Goal: Transaction & Acquisition: Purchase product/service

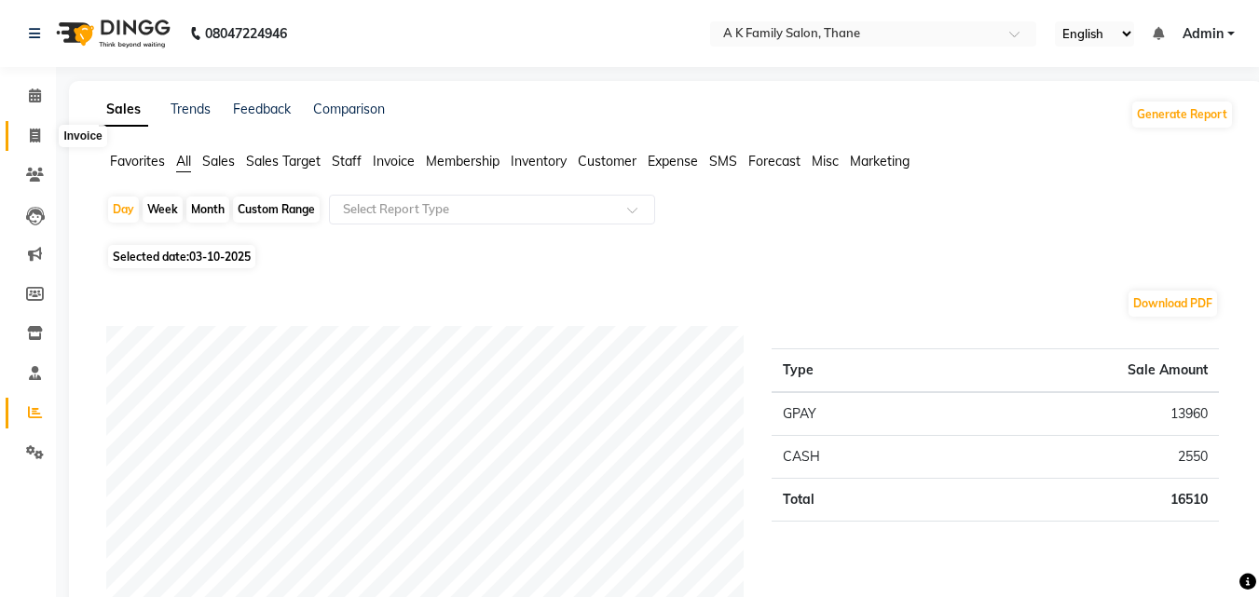
click at [30, 129] on icon at bounding box center [35, 136] width 10 height 14
select select "5033"
select select "service"
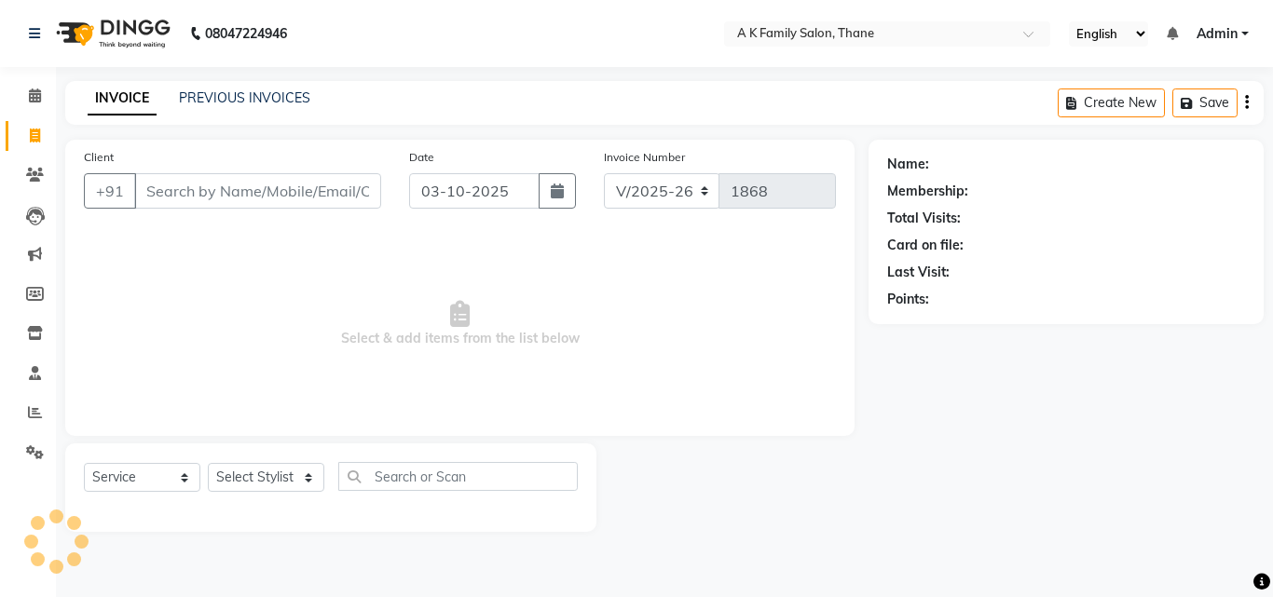
click at [211, 194] on input "Client" at bounding box center [257, 190] width 247 height 35
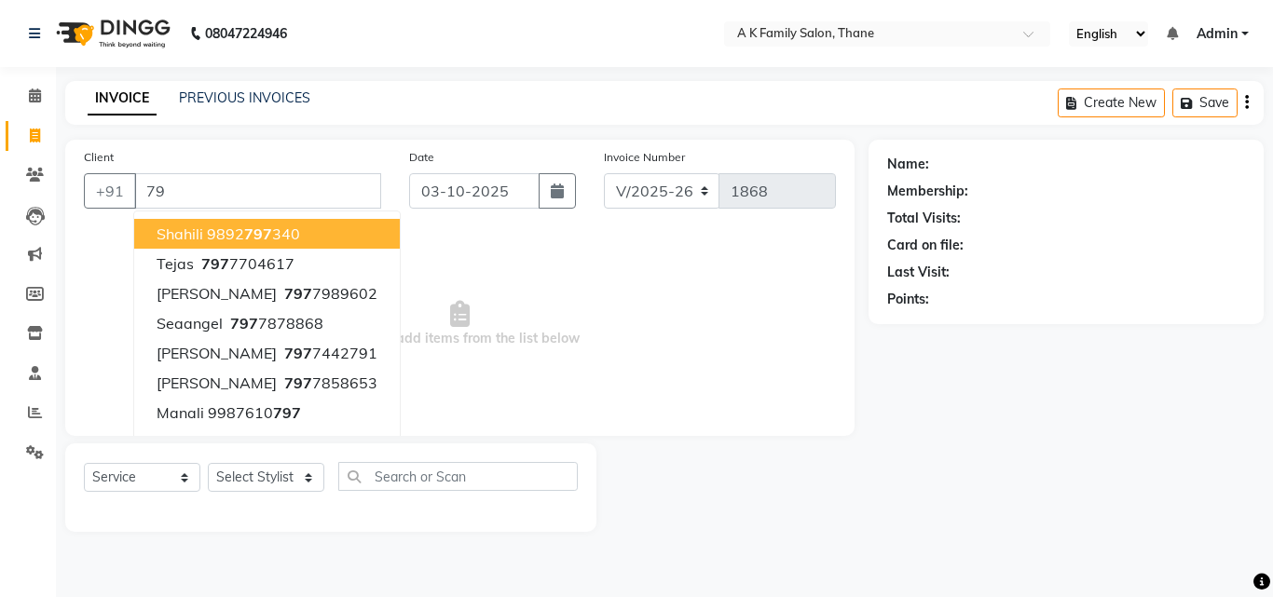
type input "7"
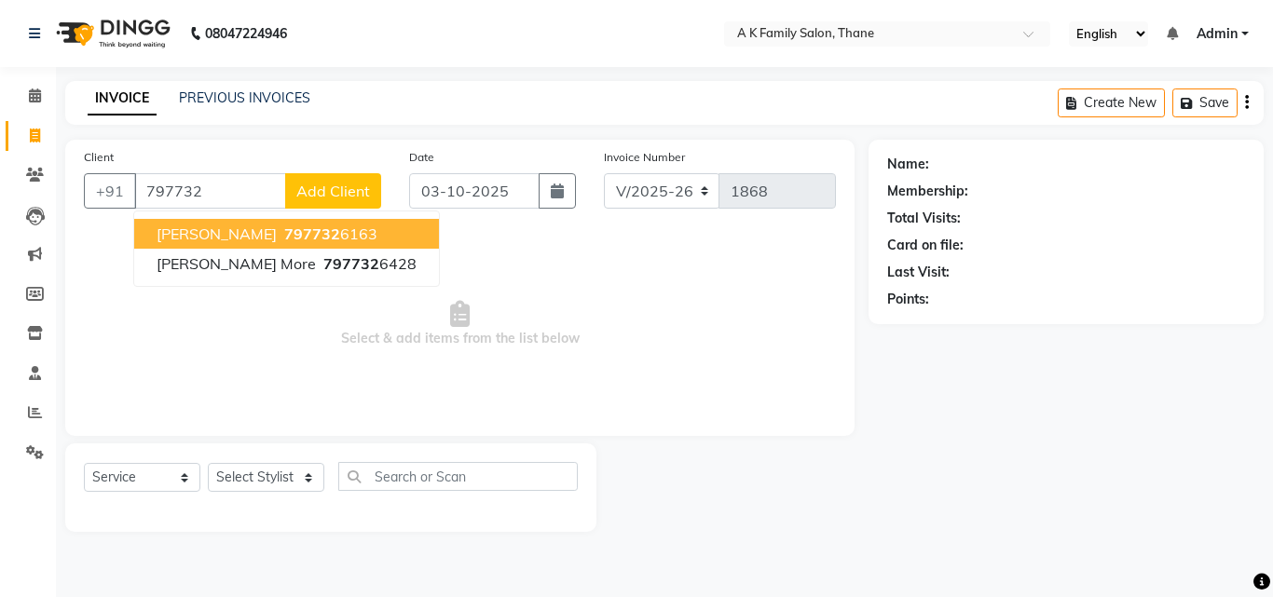
click at [258, 246] on button "[PERSON_NAME] 797732 6163" at bounding box center [286, 234] width 305 height 30
type input "7977326163"
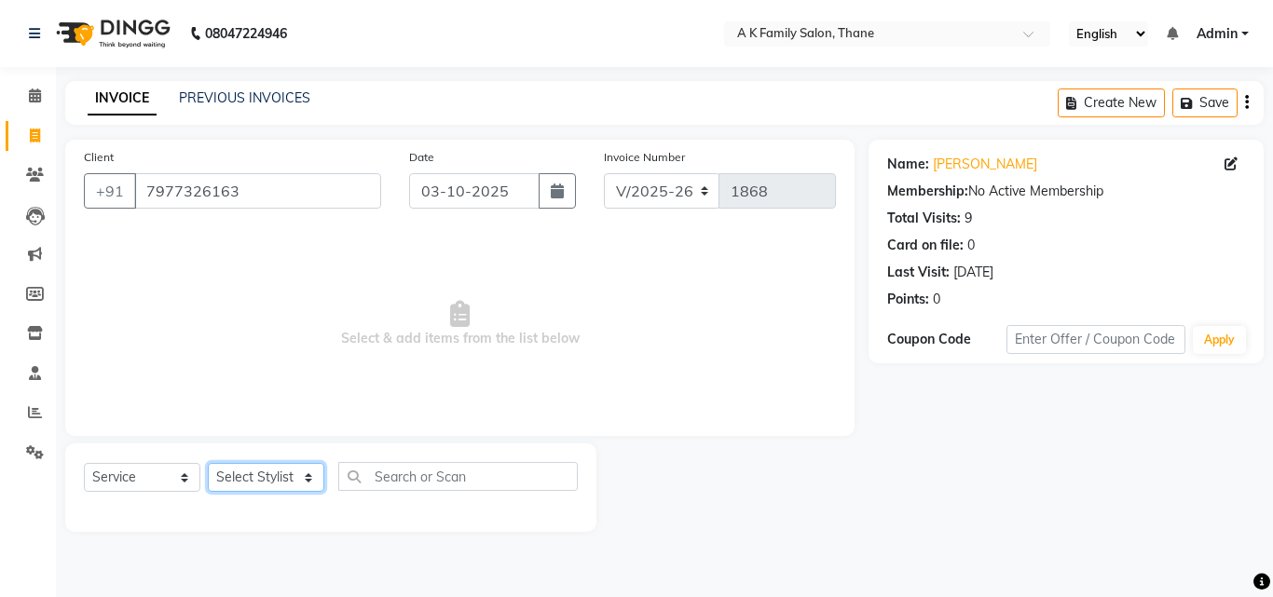
click at [236, 481] on select "Select Stylist [PERSON_NAME] [PERSON_NAME] pooja [PERSON_NAME]" at bounding box center [266, 477] width 116 height 29
select select "32477"
click at [208, 463] on select "Select Stylist [PERSON_NAME] [PERSON_NAME] pooja [PERSON_NAME]" at bounding box center [266, 477] width 116 height 29
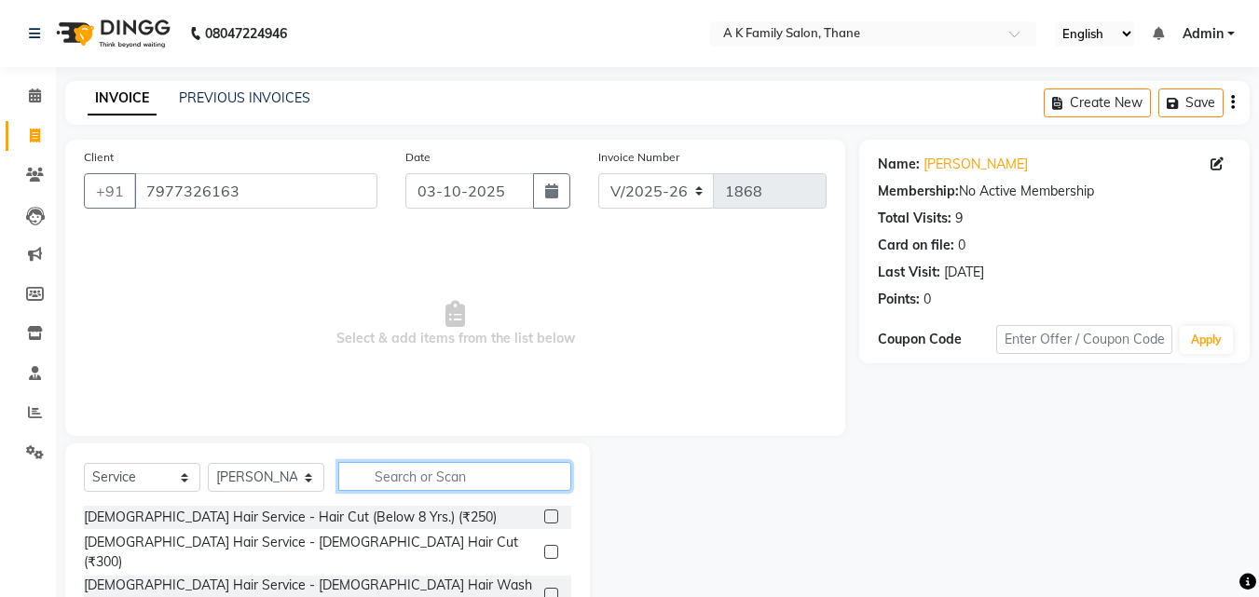
click at [402, 475] on input "text" at bounding box center [454, 476] width 233 height 29
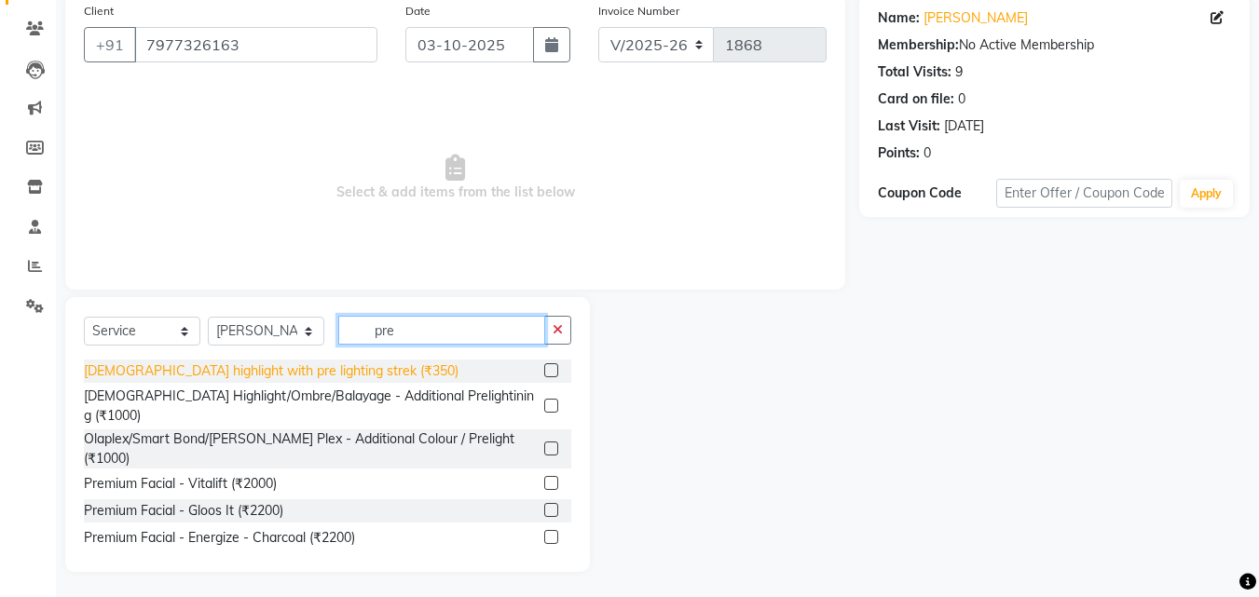
scroll to position [149, 0]
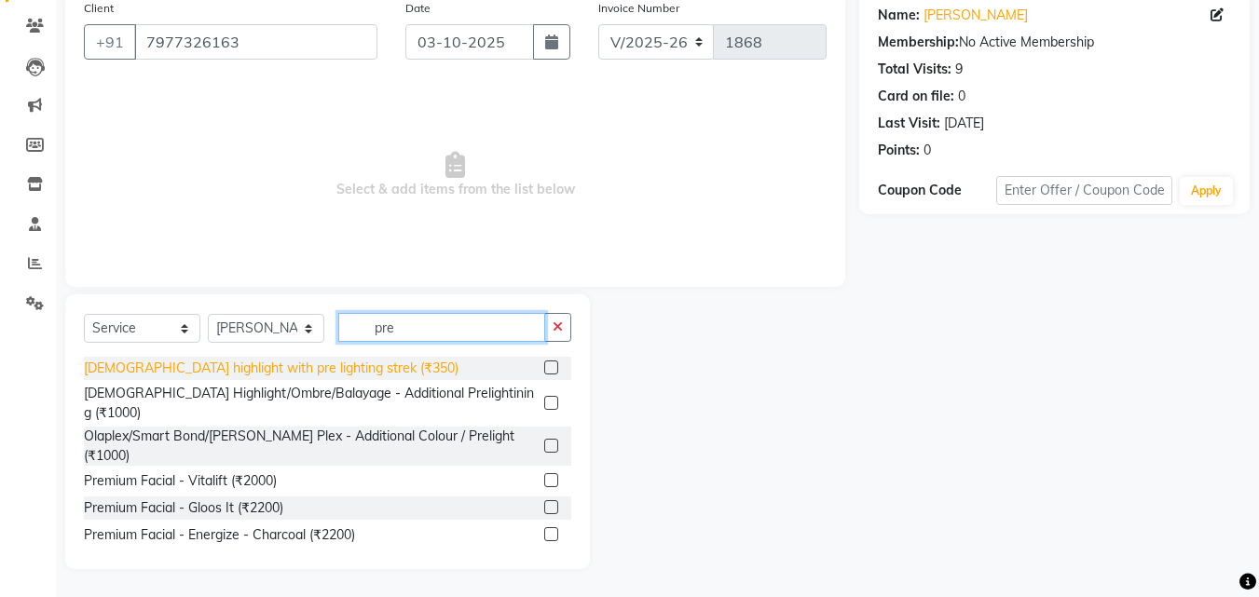
type input "pre"
click at [324, 365] on div "[DEMOGRAPHIC_DATA] highlight with pre lighting strek (₹350)" at bounding box center [271, 369] width 375 height 20
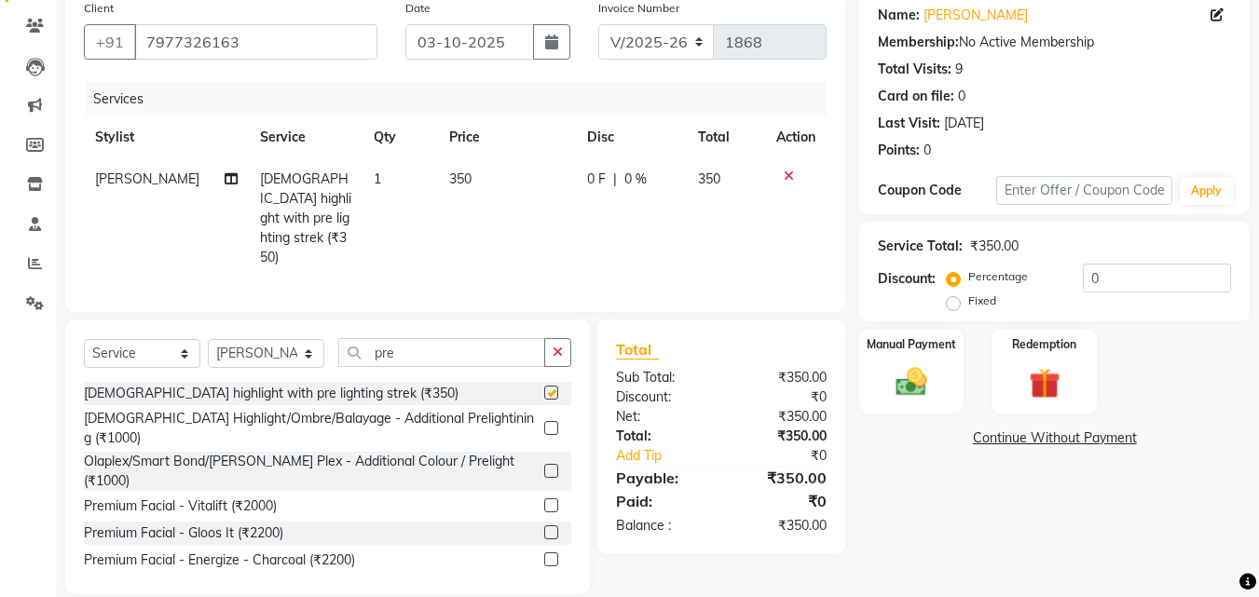
checkbox input "false"
click at [597, 186] on span "0 F" at bounding box center [596, 180] width 19 height 20
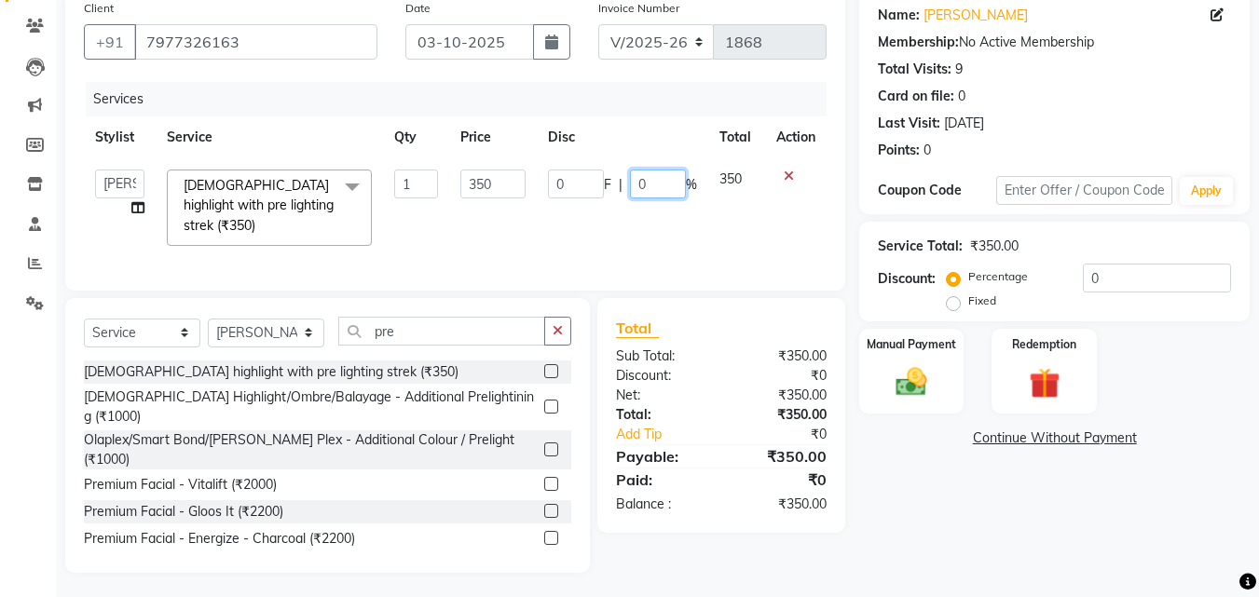
click at [640, 181] on input "0" at bounding box center [658, 184] width 56 height 29
click at [649, 180] on input "0" at bounding box center [658, 184] width 56 height 29
type input "20"
click at [636, 185] on input "20" at bounding box center [658, 184] width 56 height 29
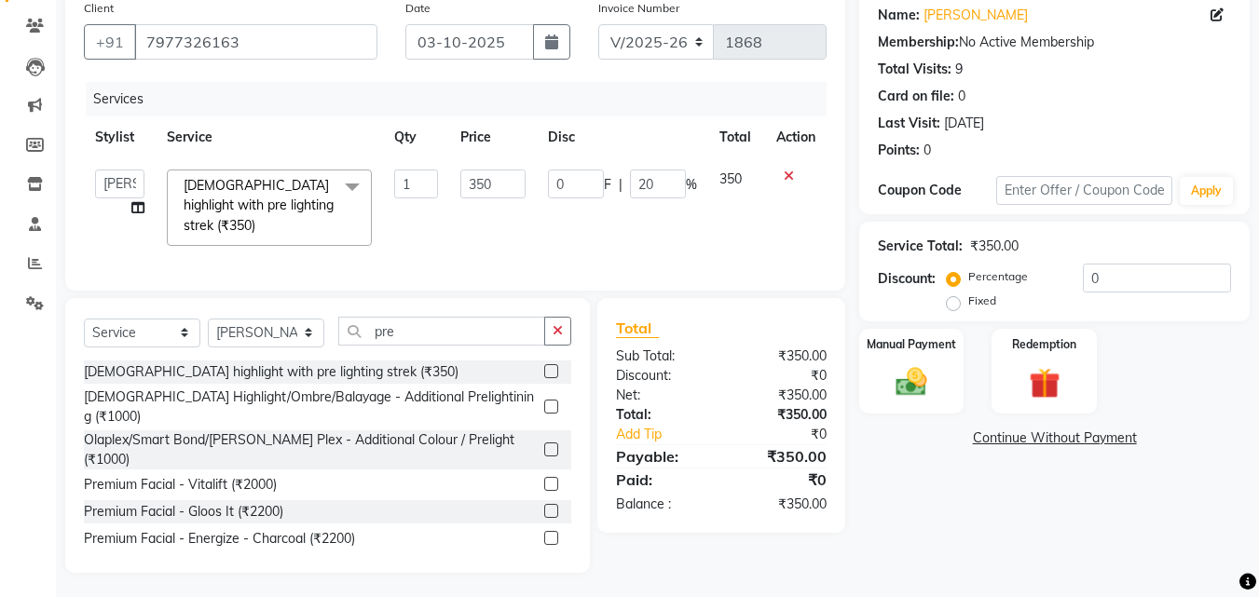
click at [645, 157] on th "Disc" at bounding box center [622, 137] width 171 height 42
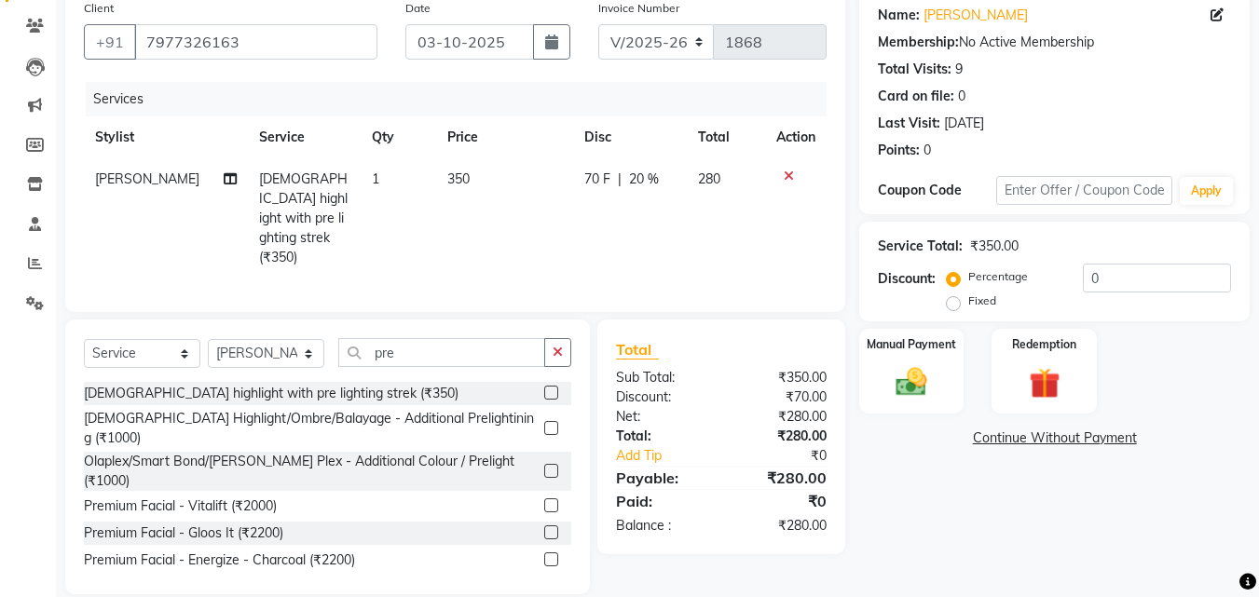
click at [657, 174] on div "70 F | 20 %" at bounding box center [629, 180] width 91 height 20
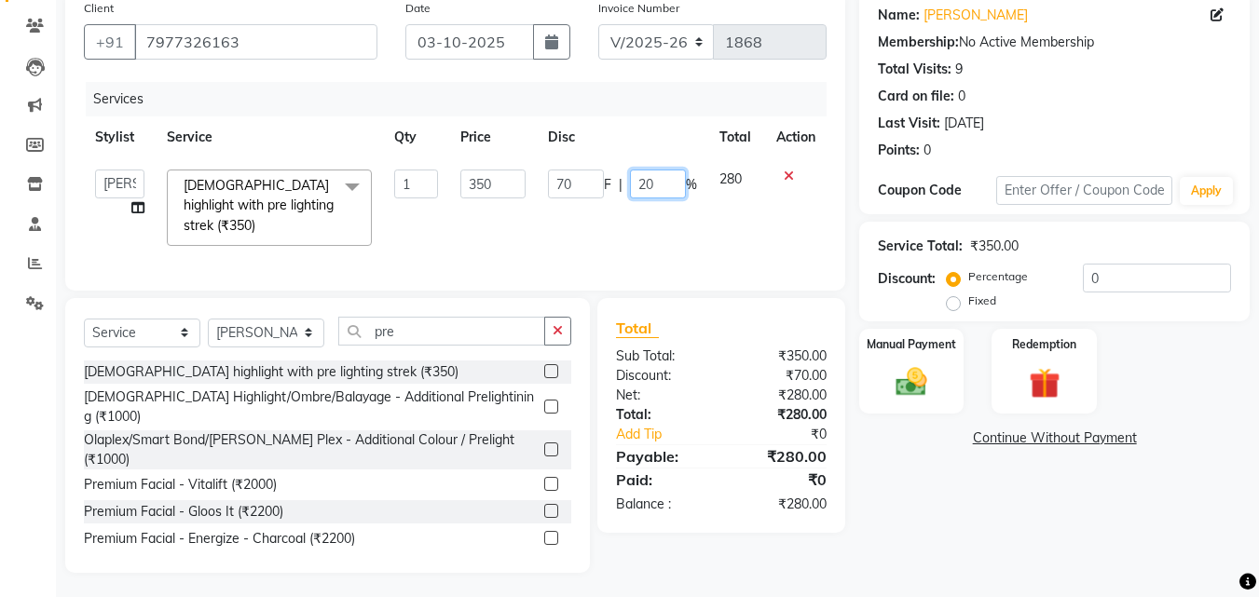
click at [657, 174] on input "20" at bounding box center [658, 184] width 56 height 29
type input "2"
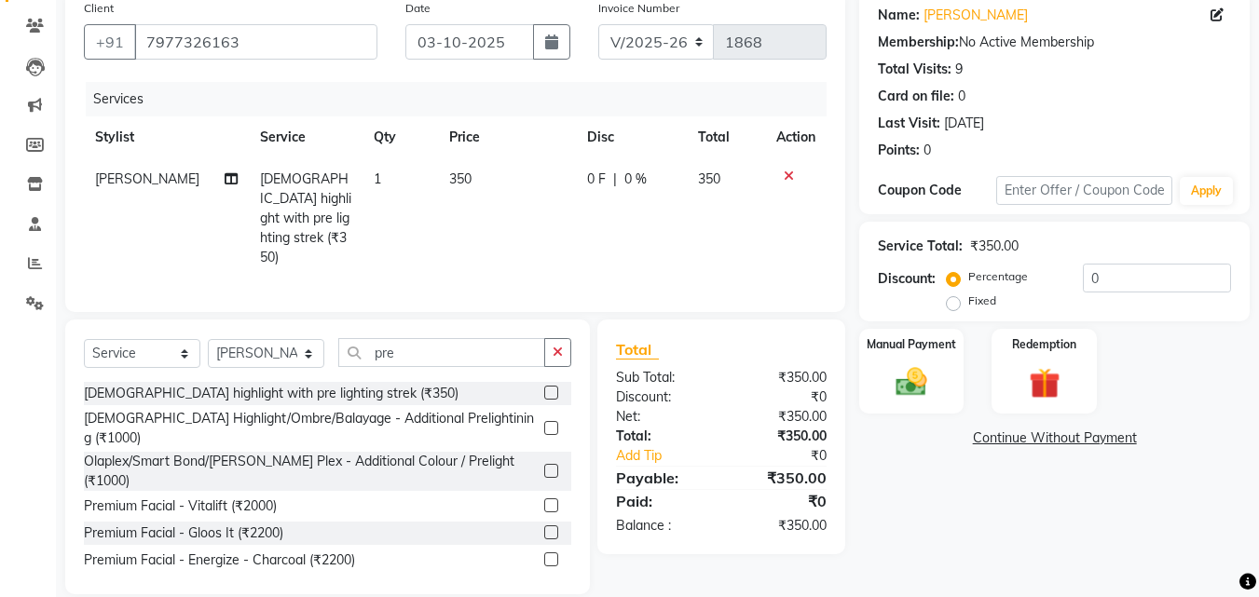
click at [421, 169] on td "1" at bounding box center [399, 218] width 75 height 120
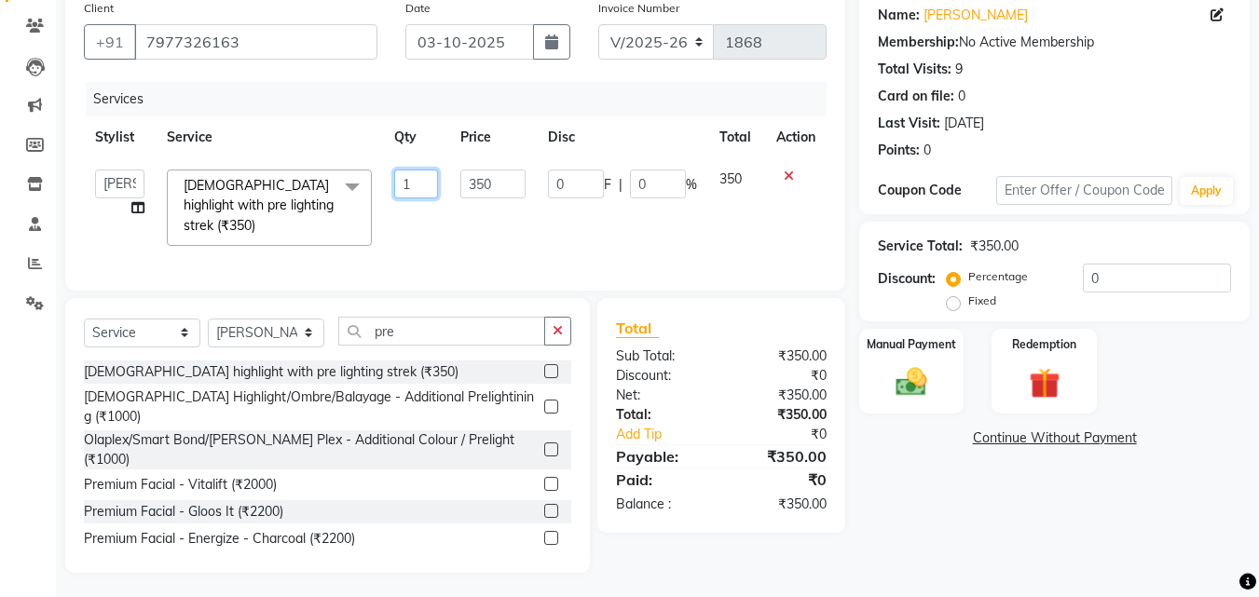
click at [421, 177] on input "1" at bounding box center [416, 184] width 45 height 29
type input "11"
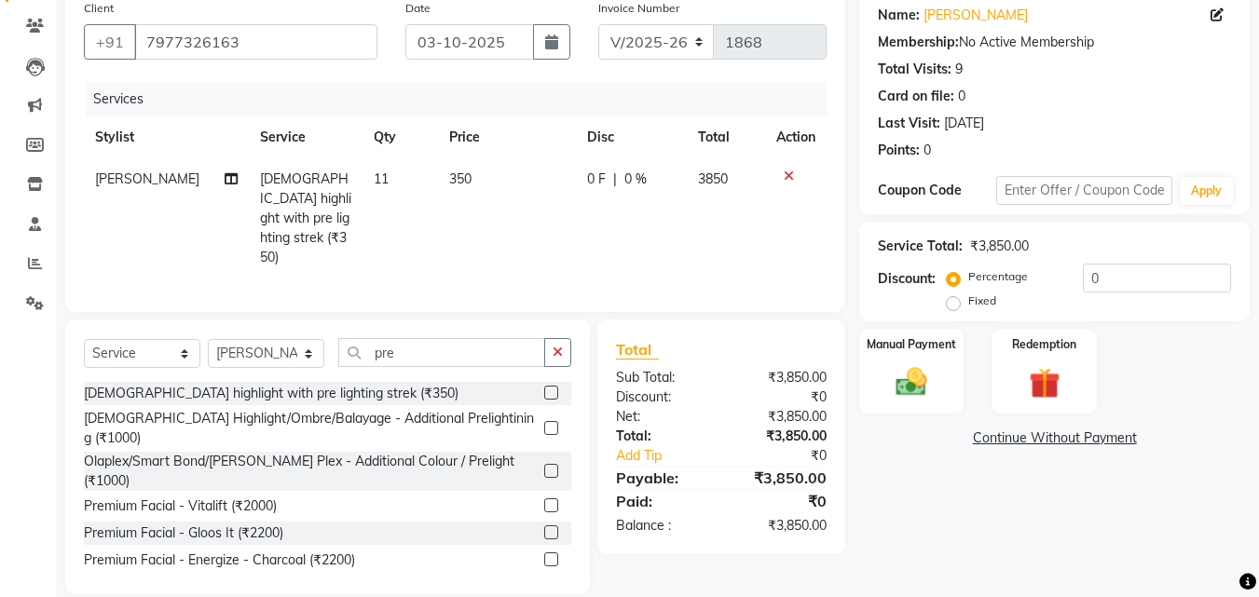
click at [544, 219] on tr "[PERSON_NAME] [DEMOGRAPHIC_DATA] highlight with pre lighting strek (₹350) 11 35…" at bounding box center [455, 218] width 743 height 120
click at [466, 355] on input "pre" at bounding box center [441, 352] width 207 height 29
type input "p"
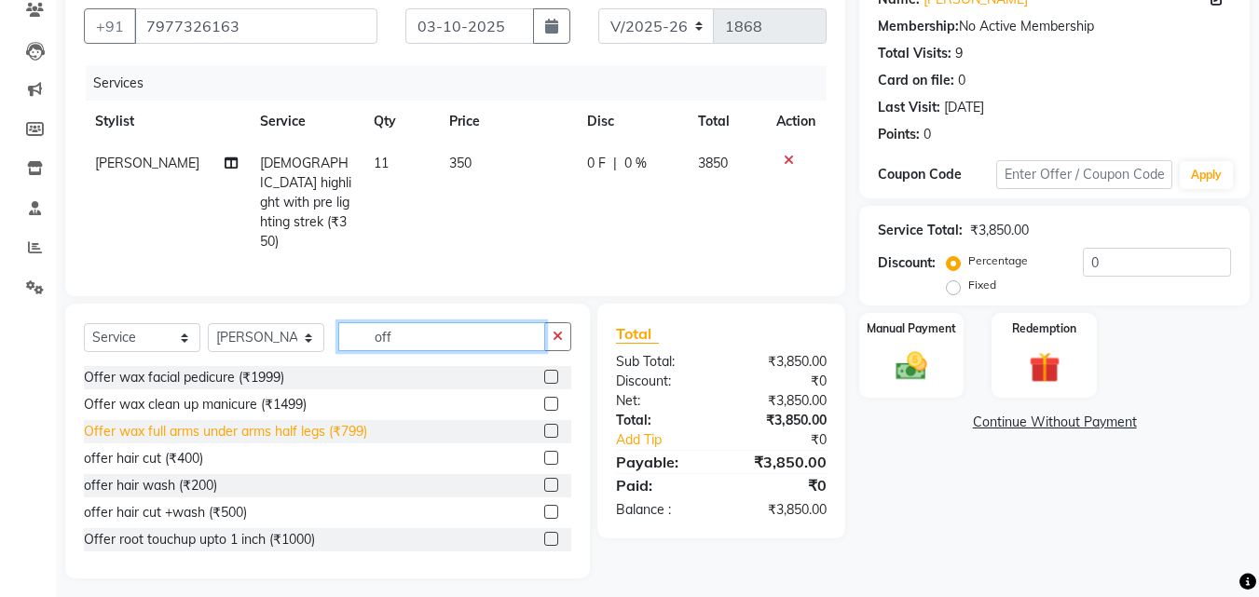
scroll to position [169, 0]
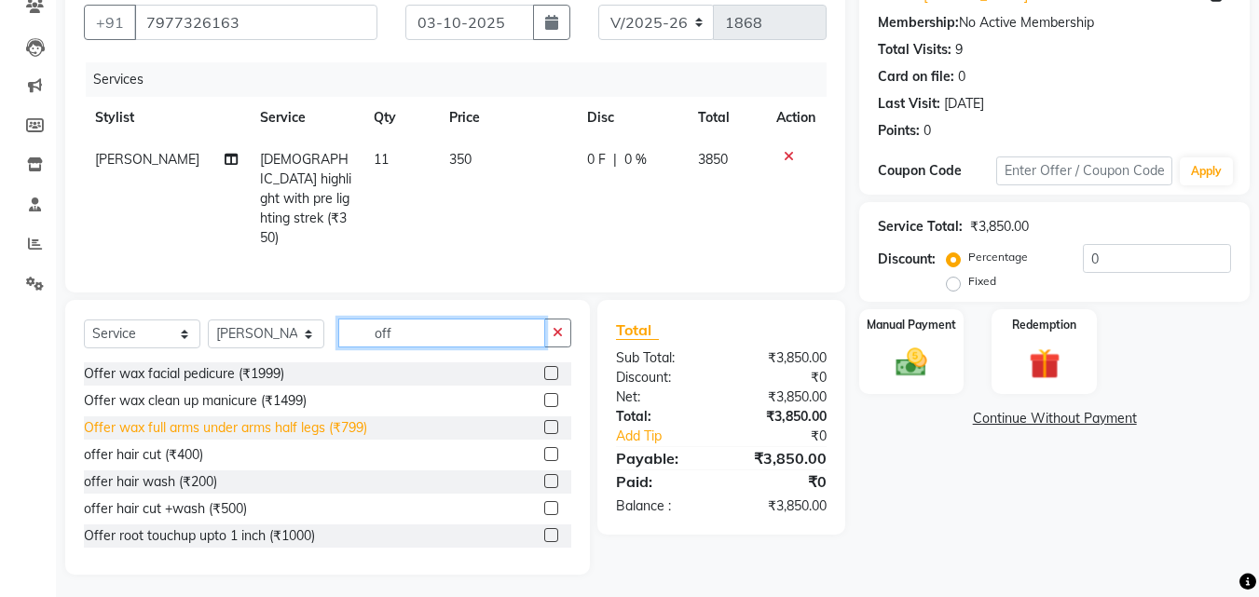
type input "off"
click at [230, 418] on div "Offer wax full arms under arms half legs (₹799)" at bounding box center [225, 428] width 283 height 20
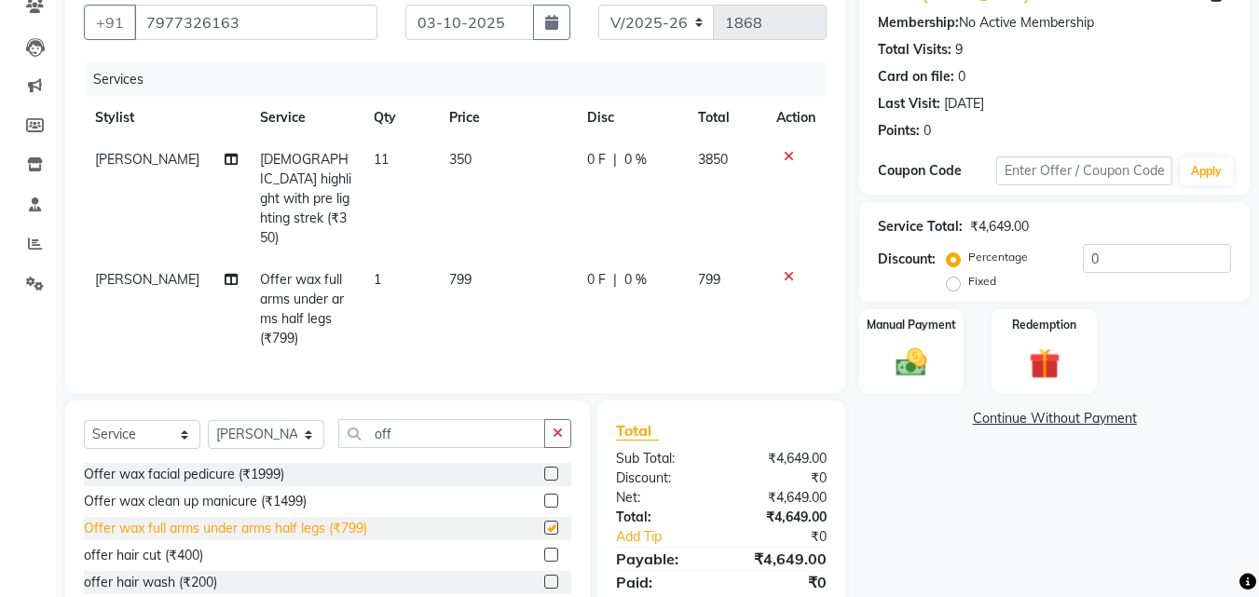
checkbox input "false"
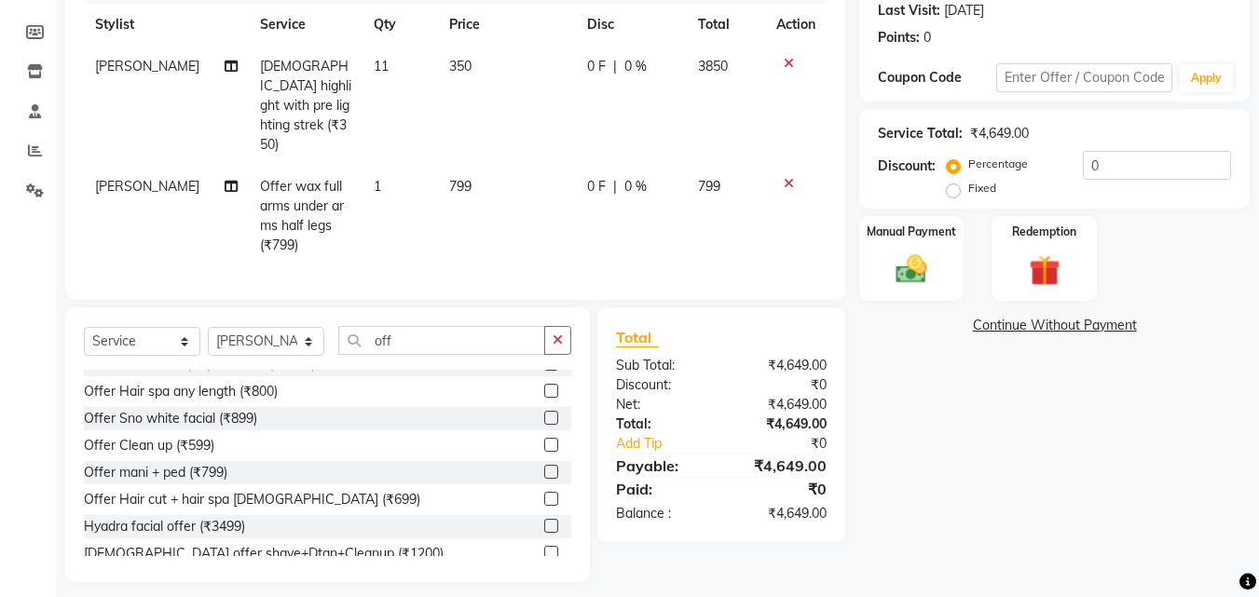
scroll to position [186, 0]
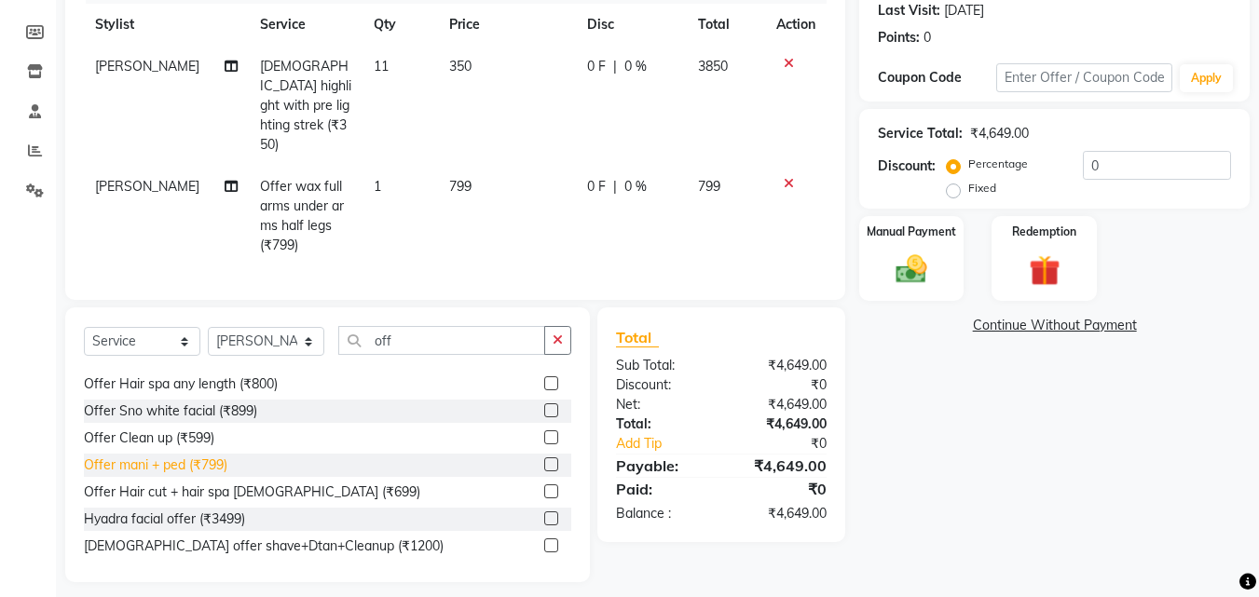
click at [218, 460] on div "Offer mani + ped (₹799)" at bounding box center [155, 466] width 143 height 20
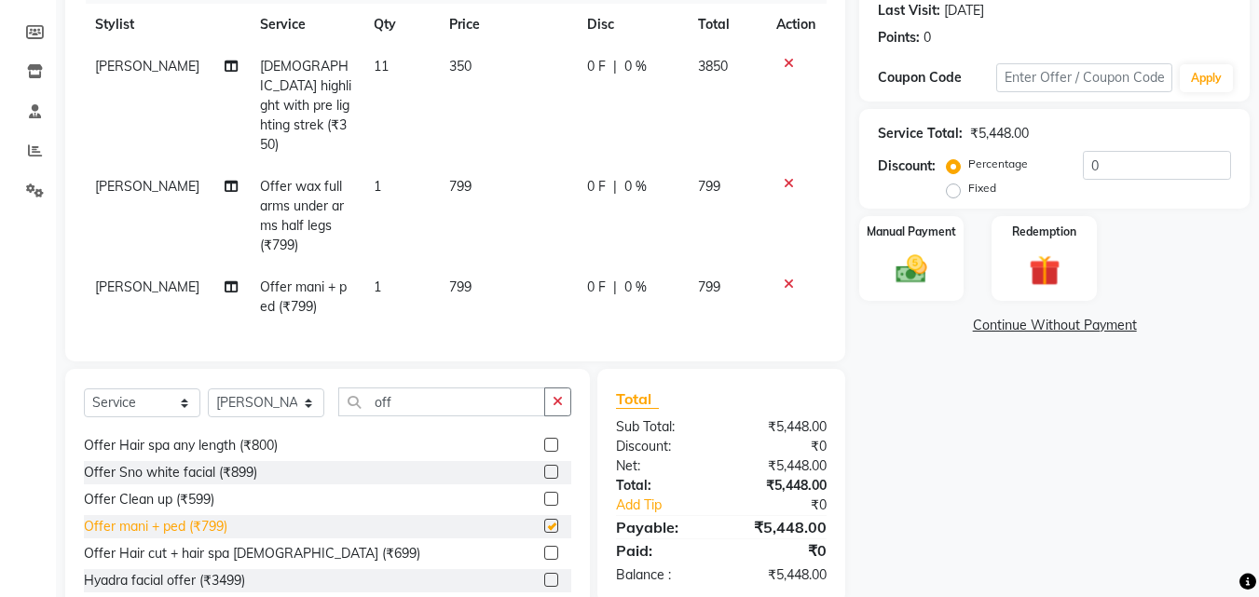
checkbox input "false"
click at [458, 211] on td "799" at bounding box center [507, 216] width 138 height 101
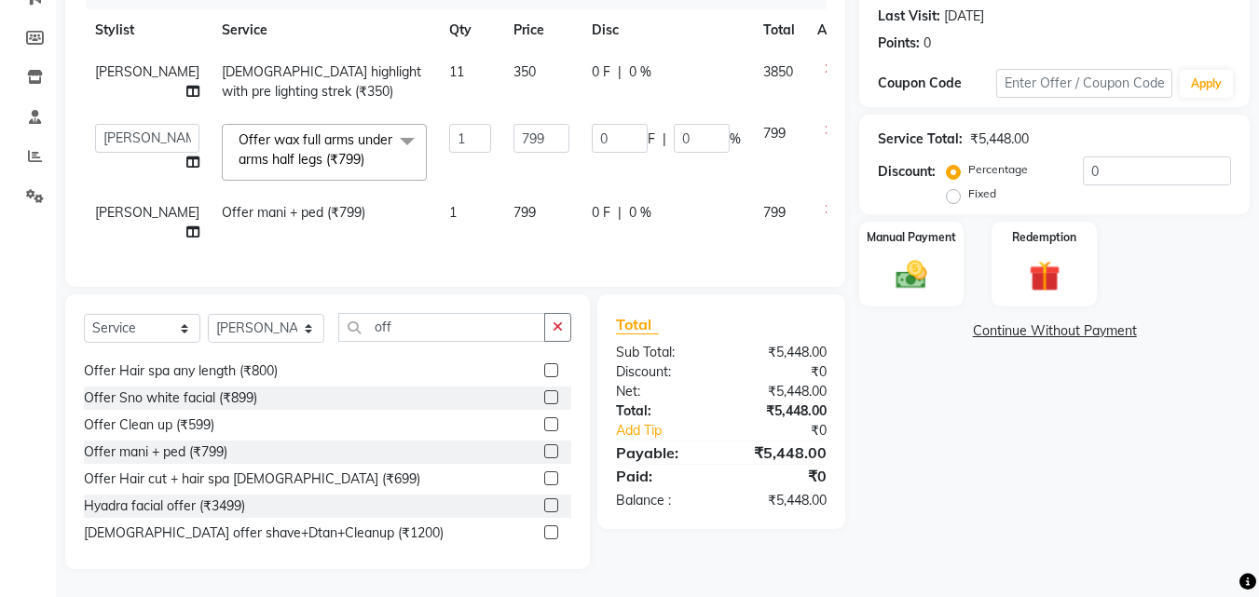
click at [520, 148] on td "799" at bounding box center [541, 152] width 78 height 79
click at [516, 145] on input "799" at bounding box center [541, 138] width 56 height 29
type input "800"
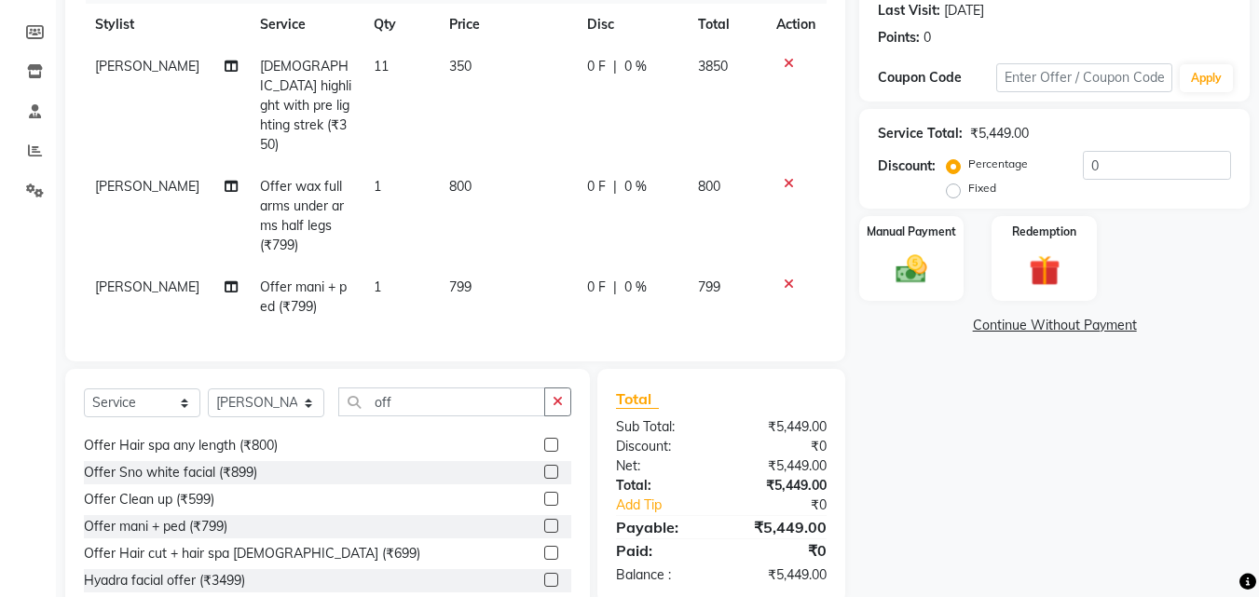
click at [494, 208] on tbody "[PERSON_NAME] [DEMOGRAPHIC_DATA] highlight with pre lighting strek (₹350) 11 35…" at bounding box center [455, 187] width 743 height 282
click at [494, 208] on td "800" at bounding box center [507, 216] width 138 height 101
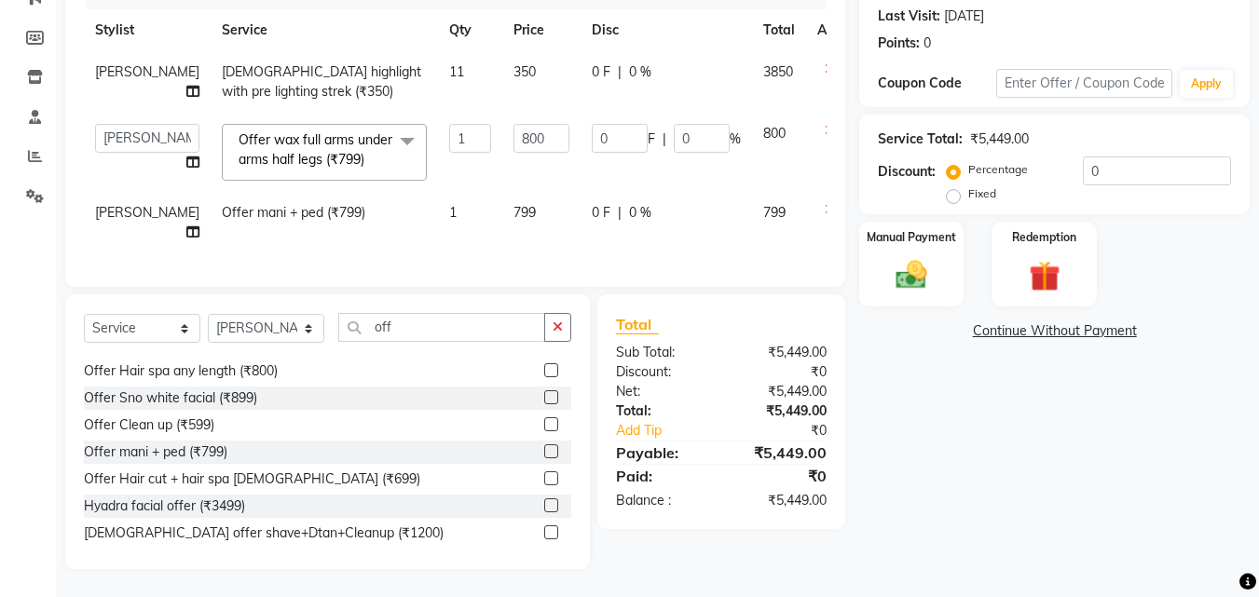
click at [503, 208] on td "799" at bounding box center [541, 222] width 78 height 61
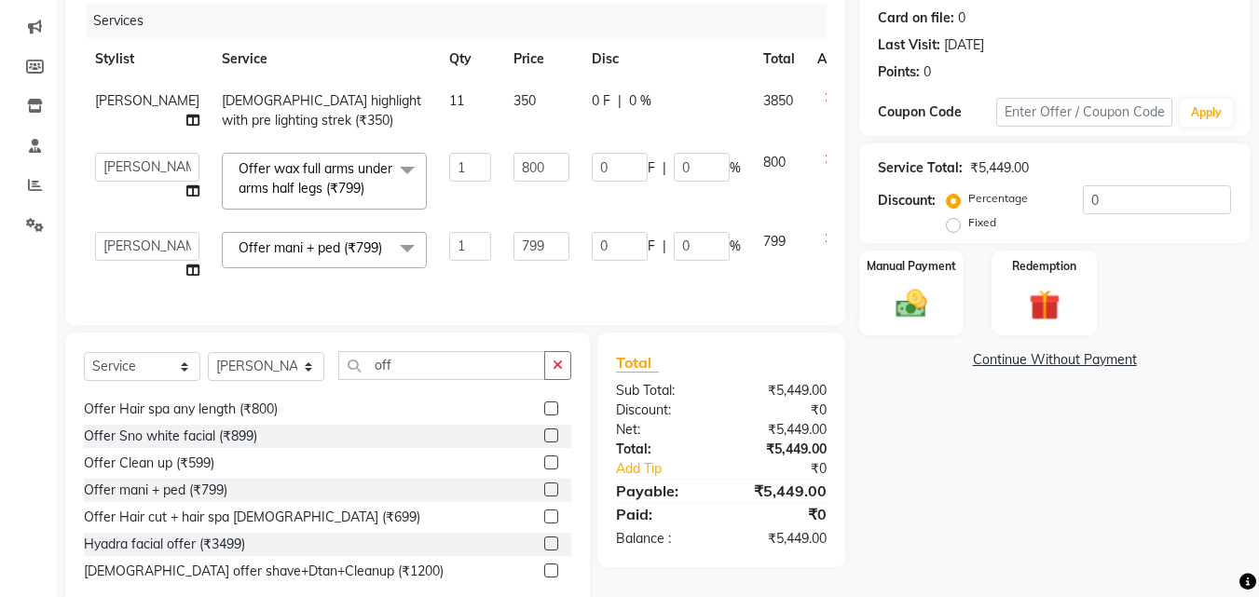
scroll to position [225, 0]
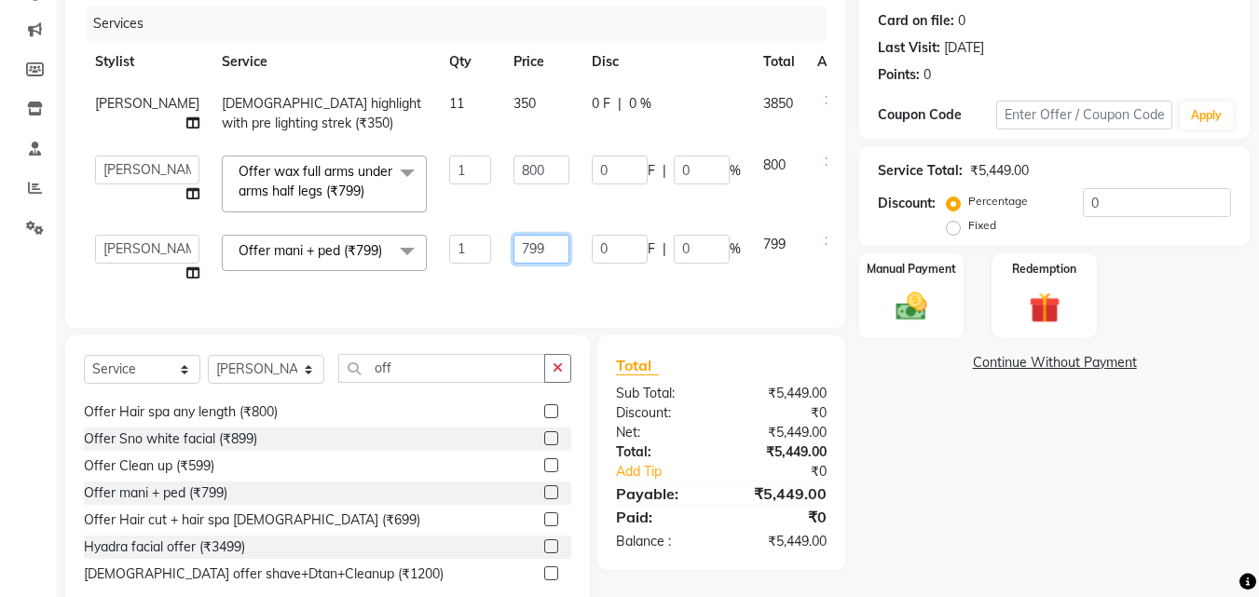
click at [513, 256] on input "799" at bounding box center [541, 249] width 56 height 29
type input "800"
click at [129, 174] on select "[PERSON_NAME] [PERSON_NAME] pooja [PERSON_NAME]" at bounding box center [147, 170] width 104 height 29
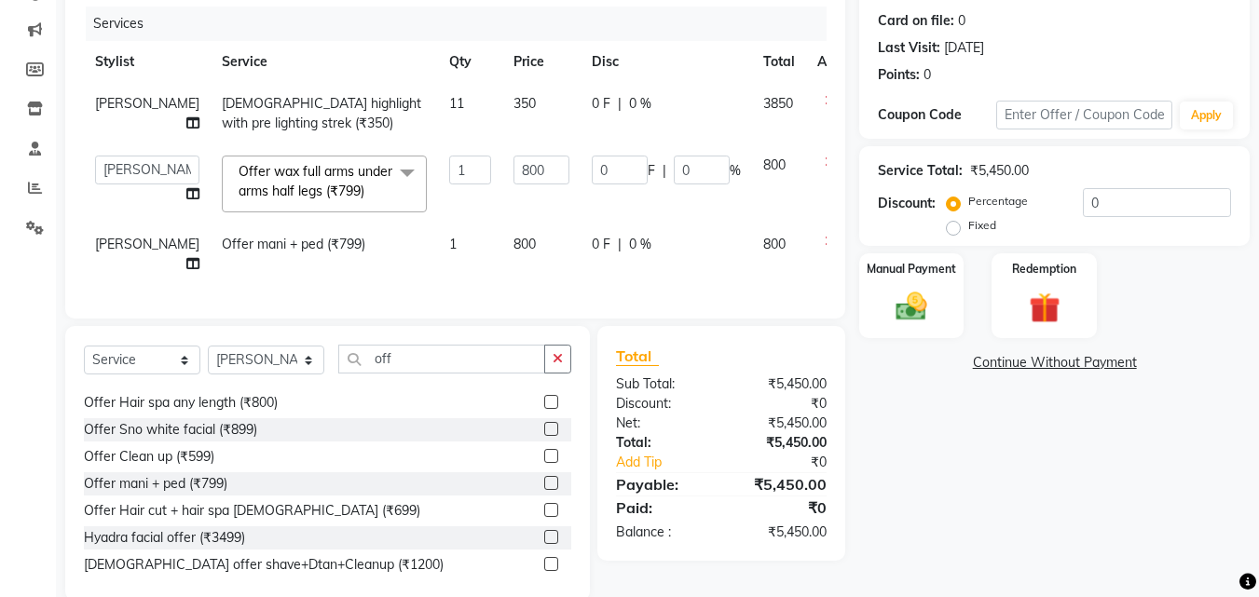
select select "62227"
click at [115, 249] on span "[PERSON_NAME]" at bounding box center [147, 244] width 104 height 17
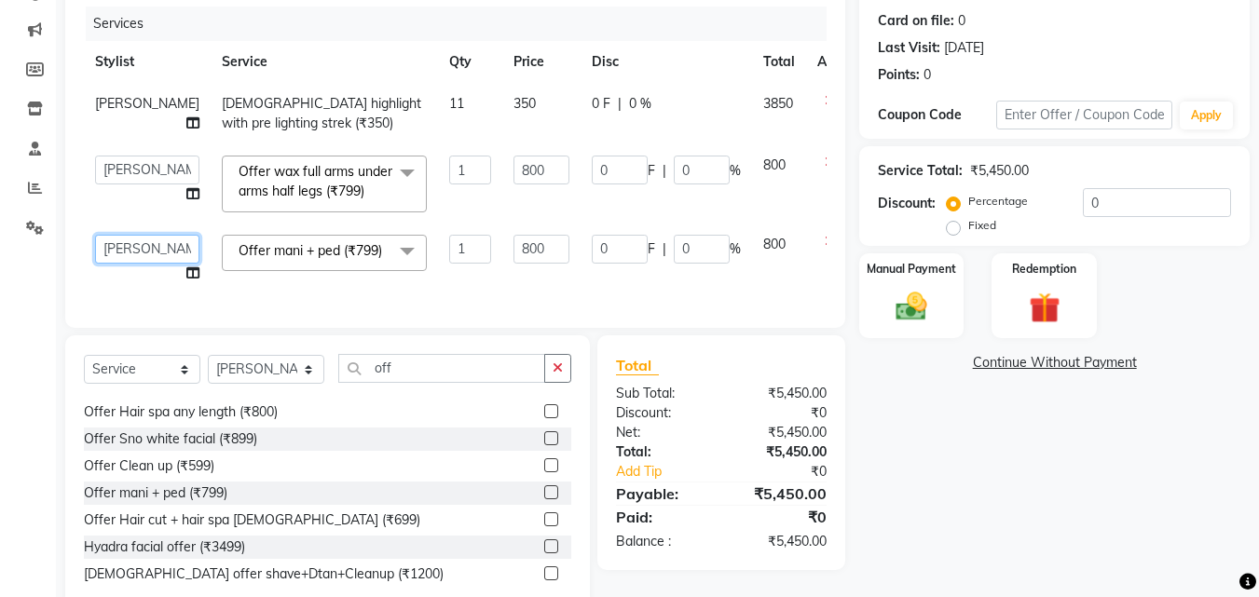
click at [115, 249] on select "[PERSON_NAME] [PERSON_NAME] pooja [PERSON_NAME]" at bounding box center [147, 249] width 104 height 29
select select "62227"
click at [916, 315] on img at bounding box center [911, 306] width 52 height 37
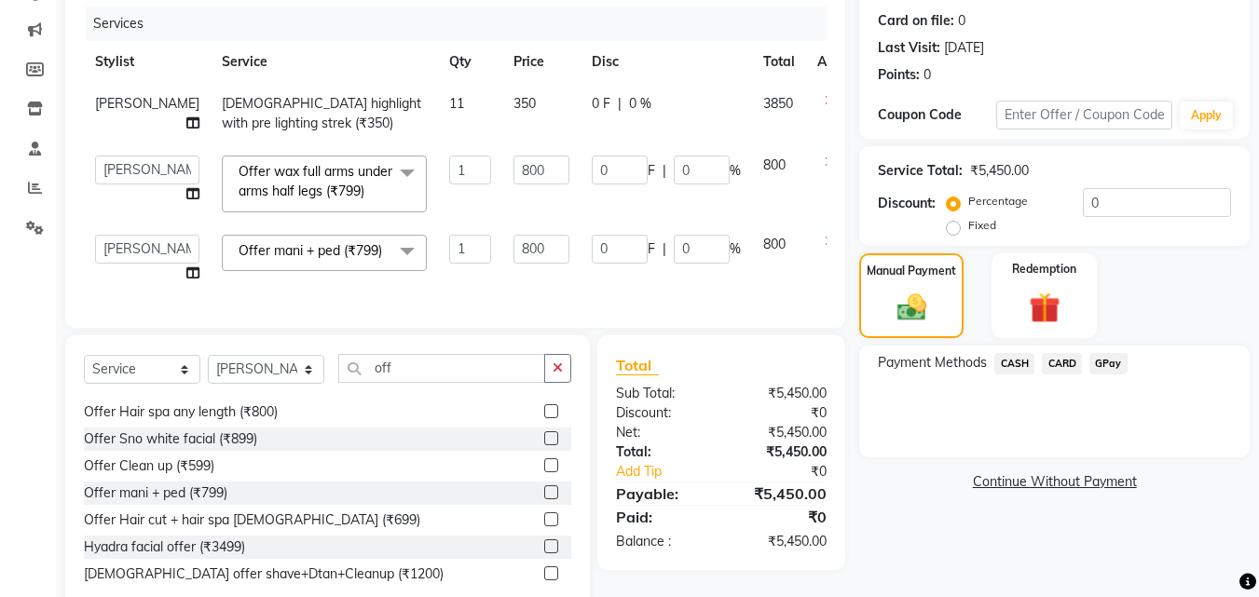
click at [1068, 375] on div "CARD" at bounding box center [1058, 365] width 48 height 25
click at [1062, 366] on span "CARD" at bounding box center [1062, 363] width 40 height 21
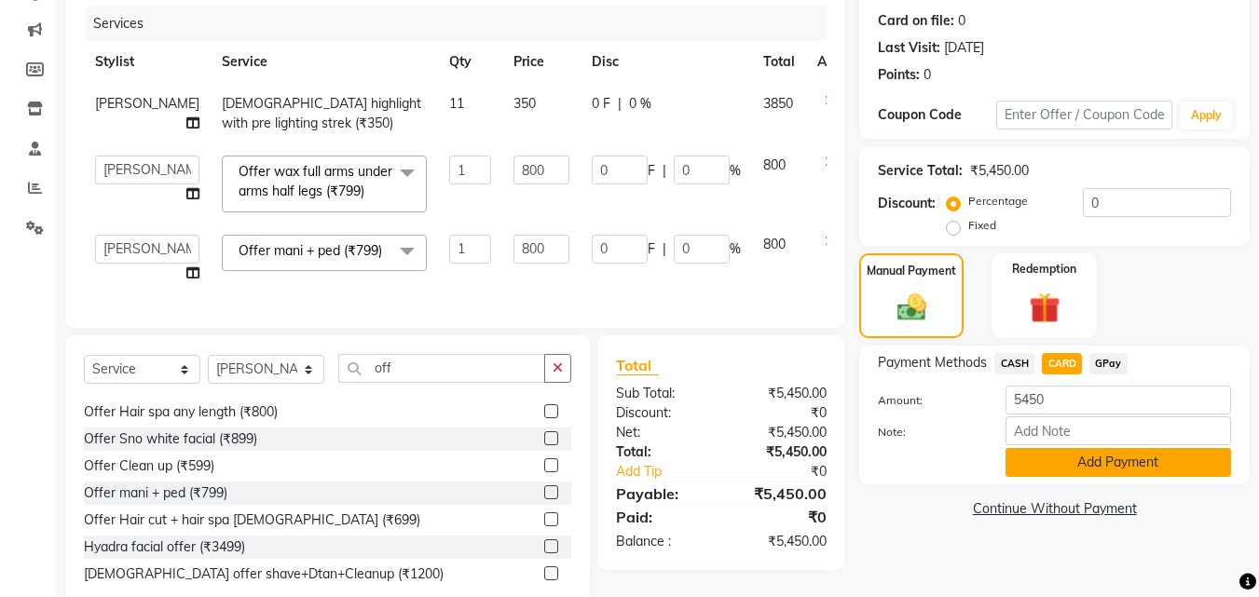
click at [1083, 462] on button "Add Payment" at bounding box center [1117, 462] width 225 height 29
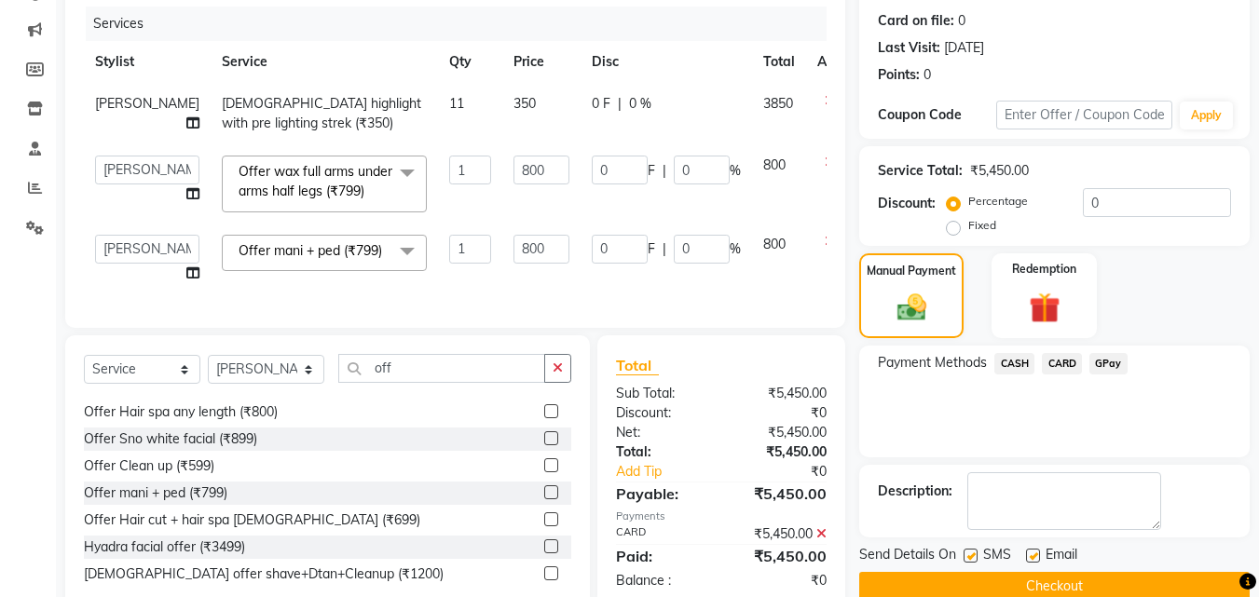
scroll to position [288, 0]
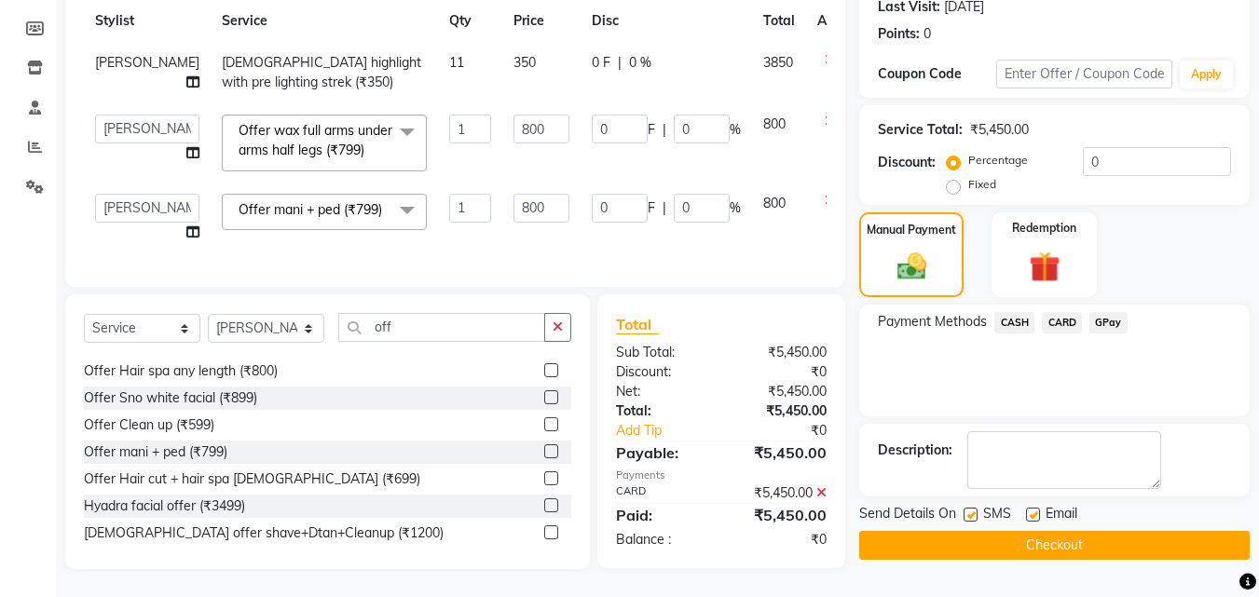
click at [1108, 531] on button "Checkout" at bounding box center [1054, 545] width 390 height 29
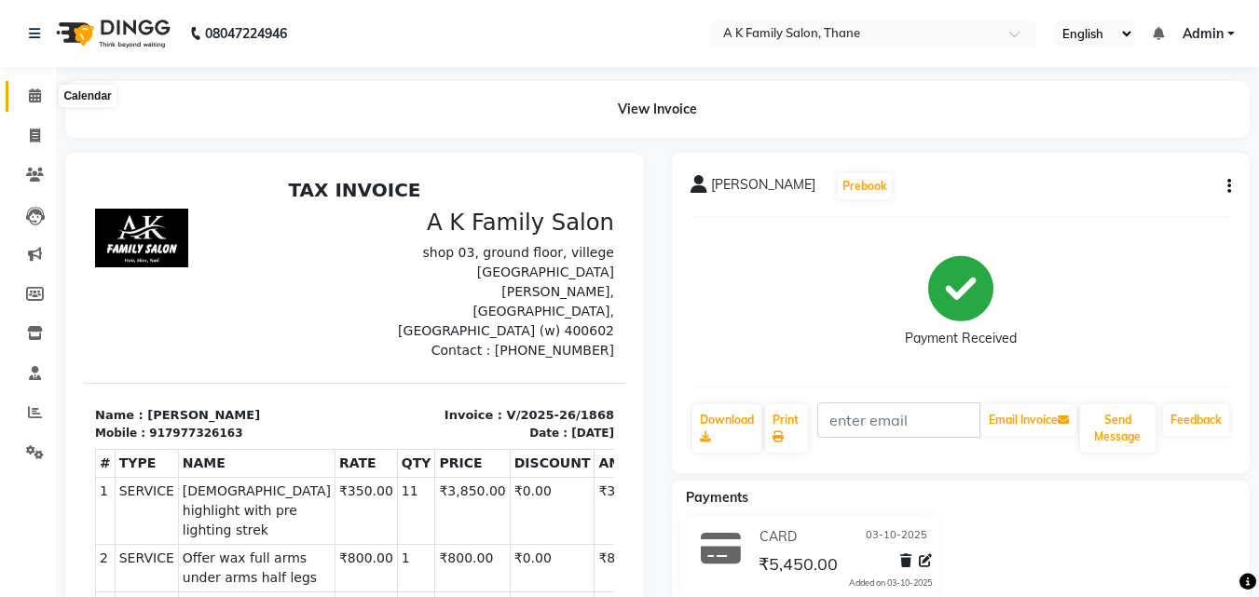
click at [34, 100] on icon at bounding box center [35, 96] width 12 height 14
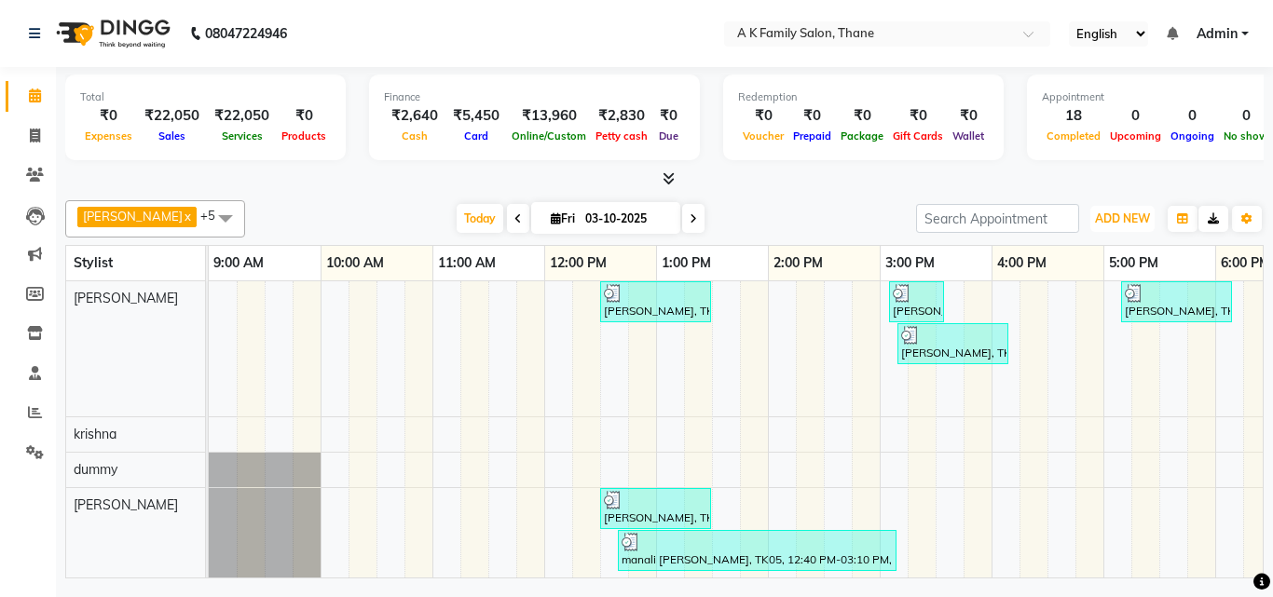
click at [1130, 217] on span "ADD NEW" at bounding box center [1122, 218] width 55 height 14
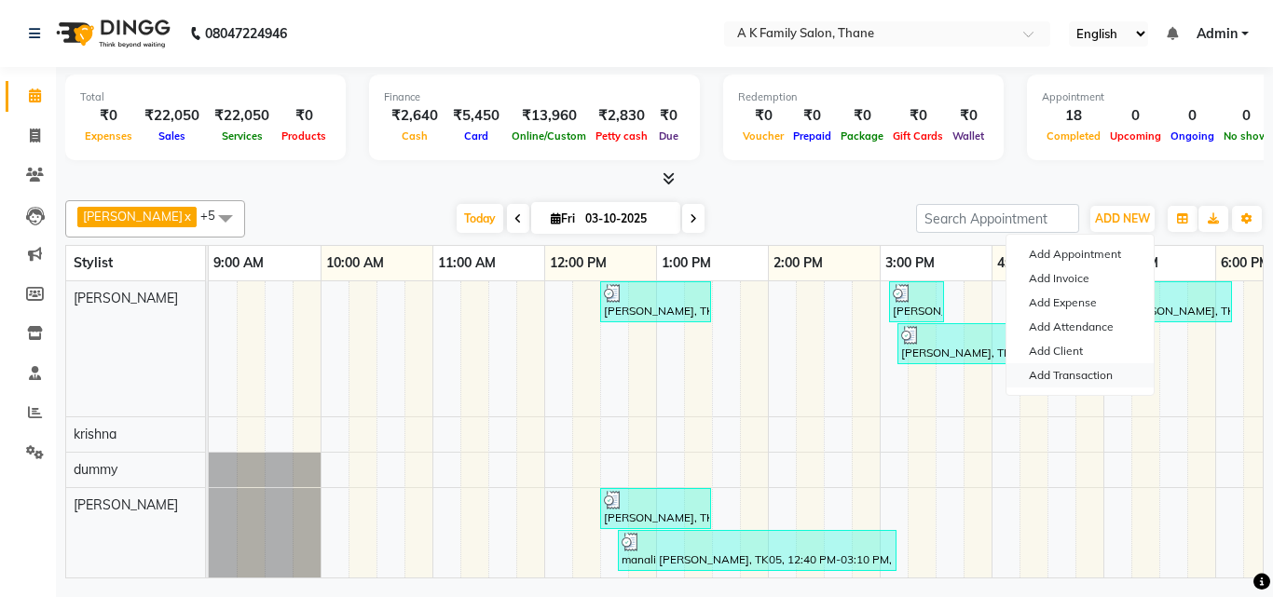
click at [1073, 365] on link "Add Transaction" at bounding box center [1079, 375] width 147 height 24
select select "direct"
select select
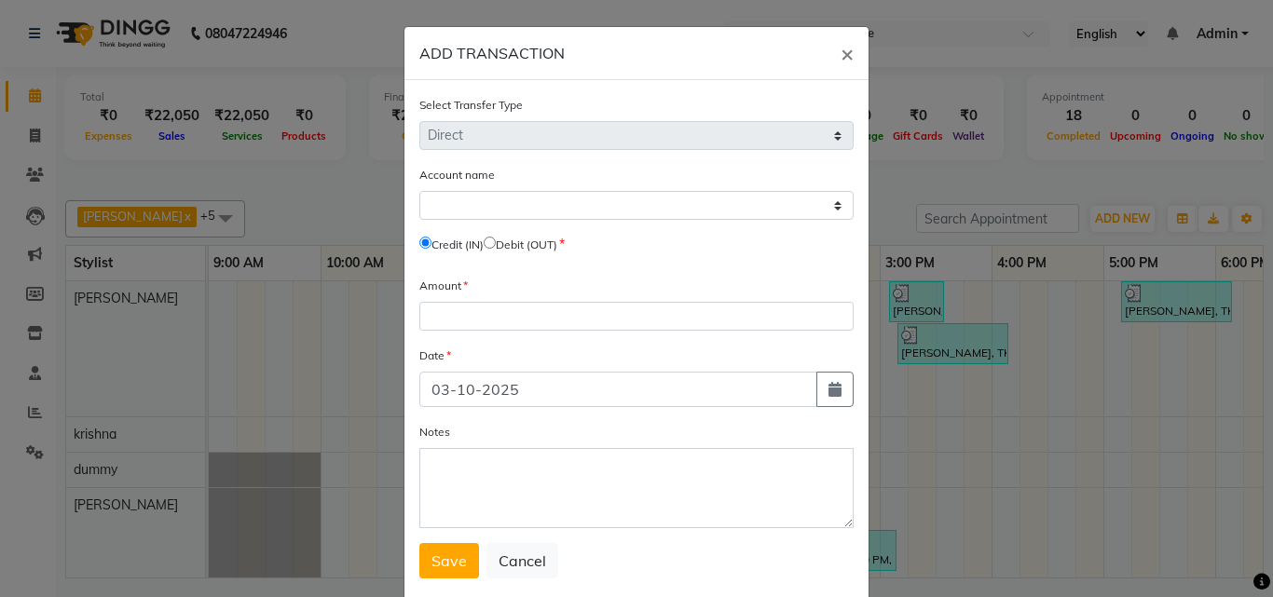
click at [494, 238] on input "radio" at bounding box center [490, 243] width 12 height 12
radio input "true"
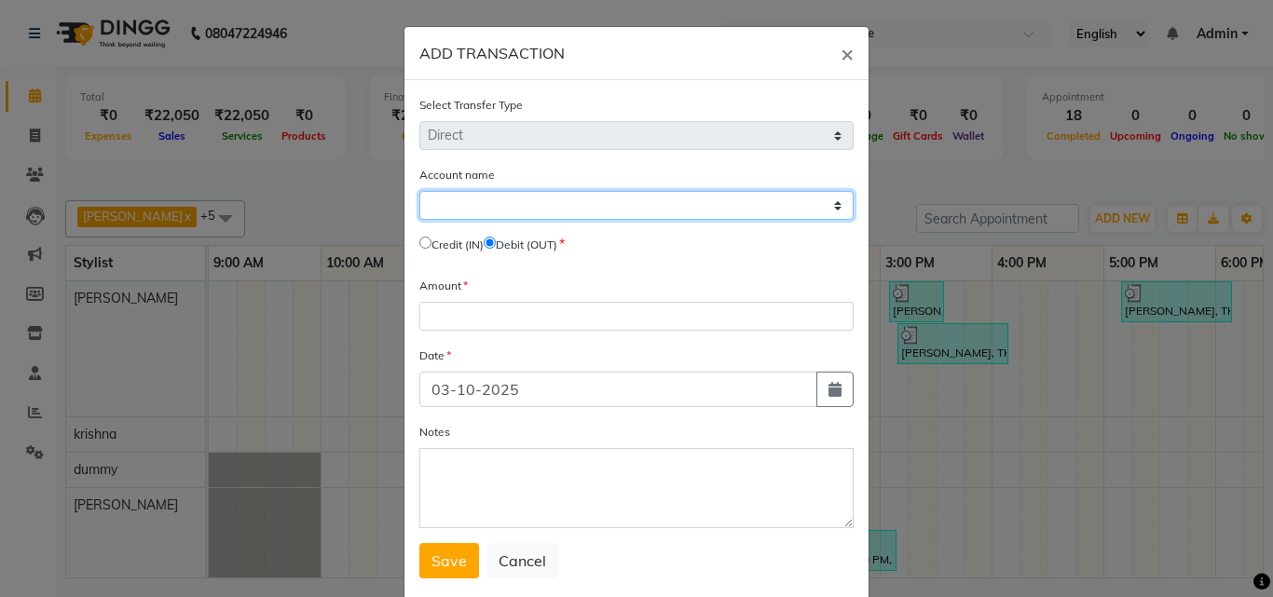
click at [497, 216] on select "Select [PERSON_NAME] Cash Default Account" at bounding box center [636, 205] width 434 height 29
select select "3934"
click at [419, 191] on select "Select [PERSON_NAME] Cash Default Account" at bounding box center [636, 205] width 434 height 29
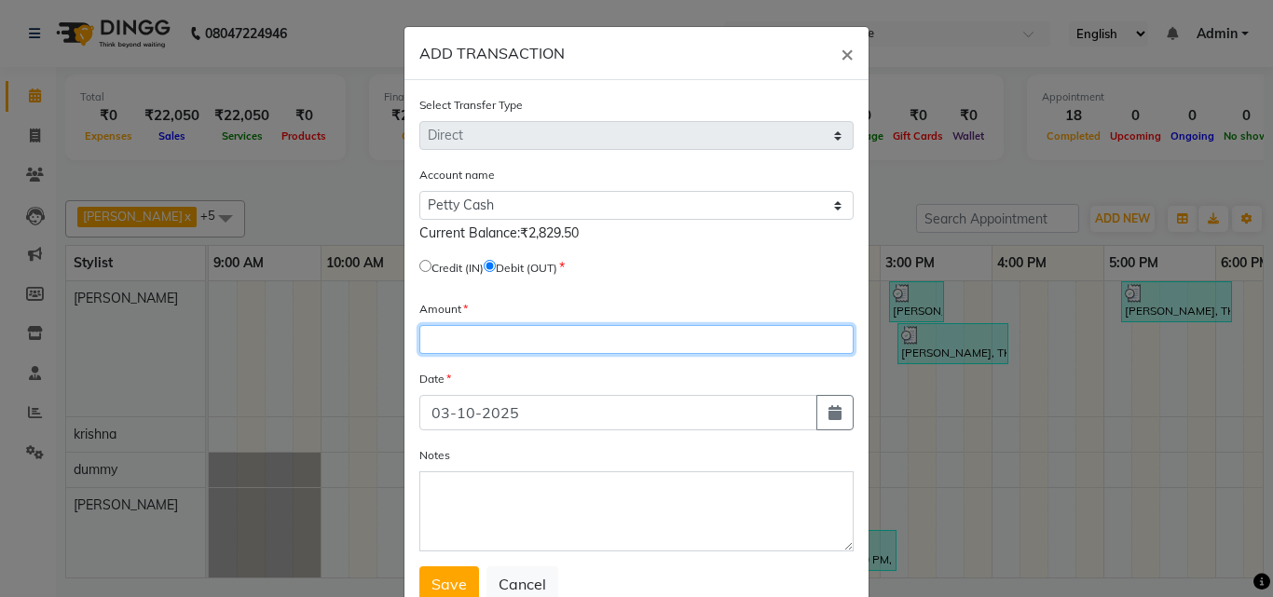
click at [489, 350] on input "number" at bounding box center [636, 339] width 434 height 29
type input "2610"
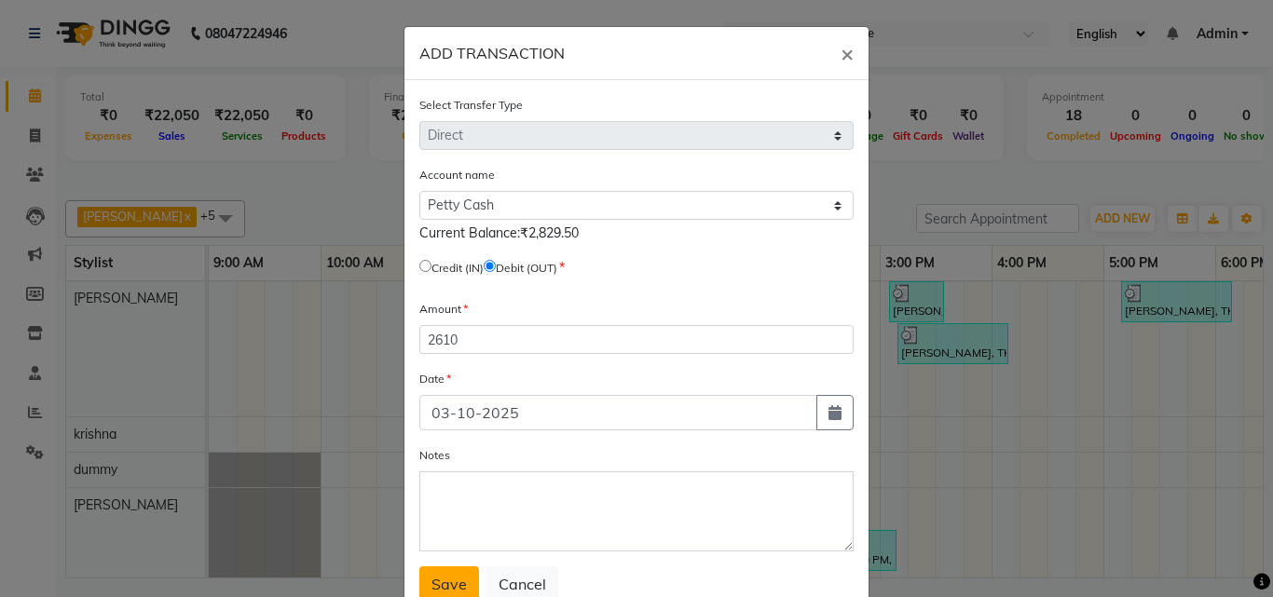
click at [457, 574] on button "Save" at bounding box center [449, 583] width 60 height 35
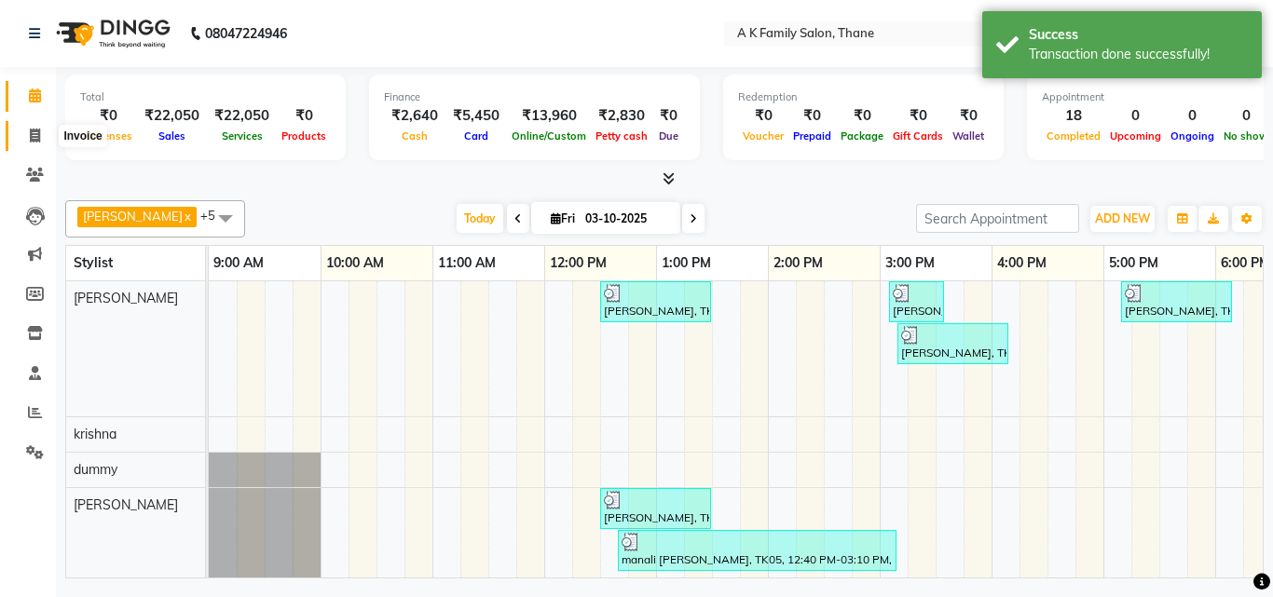
click at [34, 134] on icon at bounding box center [35, 136] width 10 height 14
select select "5033"
select select "service"
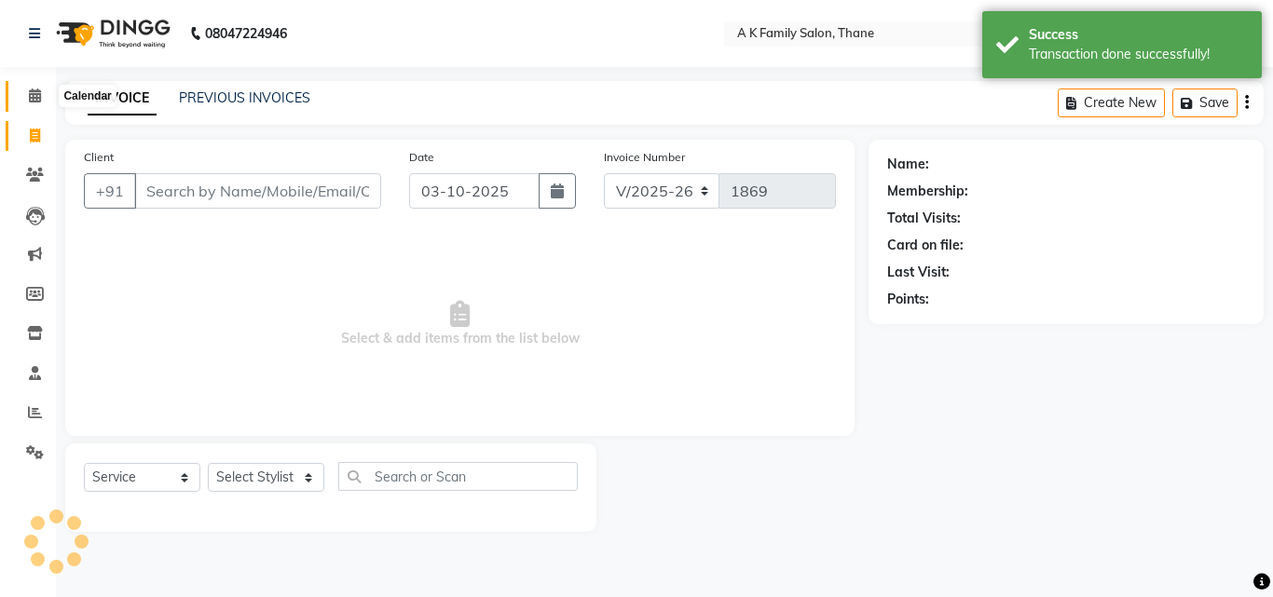
click at [33, 89] on icon at bounding box center [35, 96] width 12 height 14
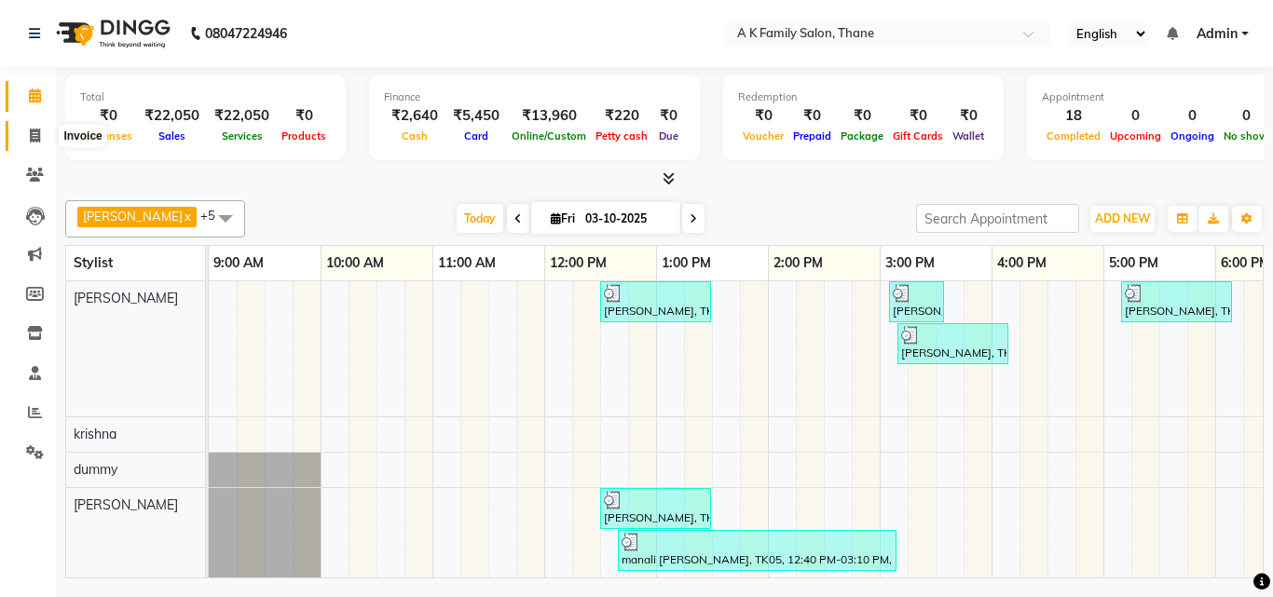
click at [44, 127] on span at bounding box center [35, 136] width 33 height 21
select select "service"
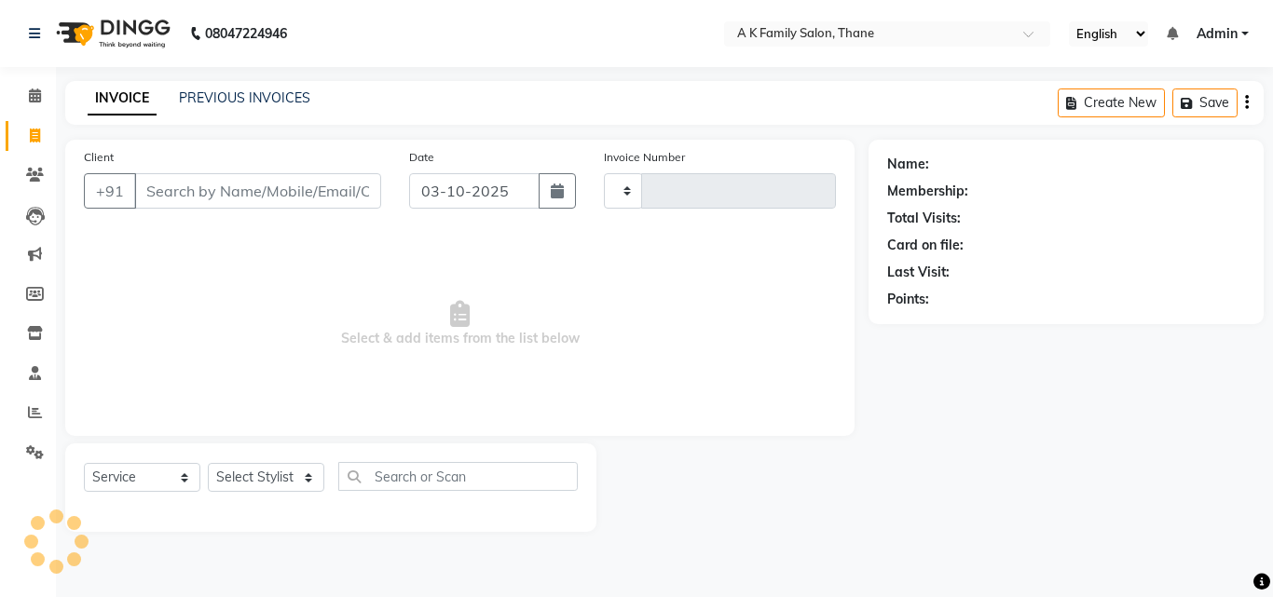
type input "1869"
select select "5033"
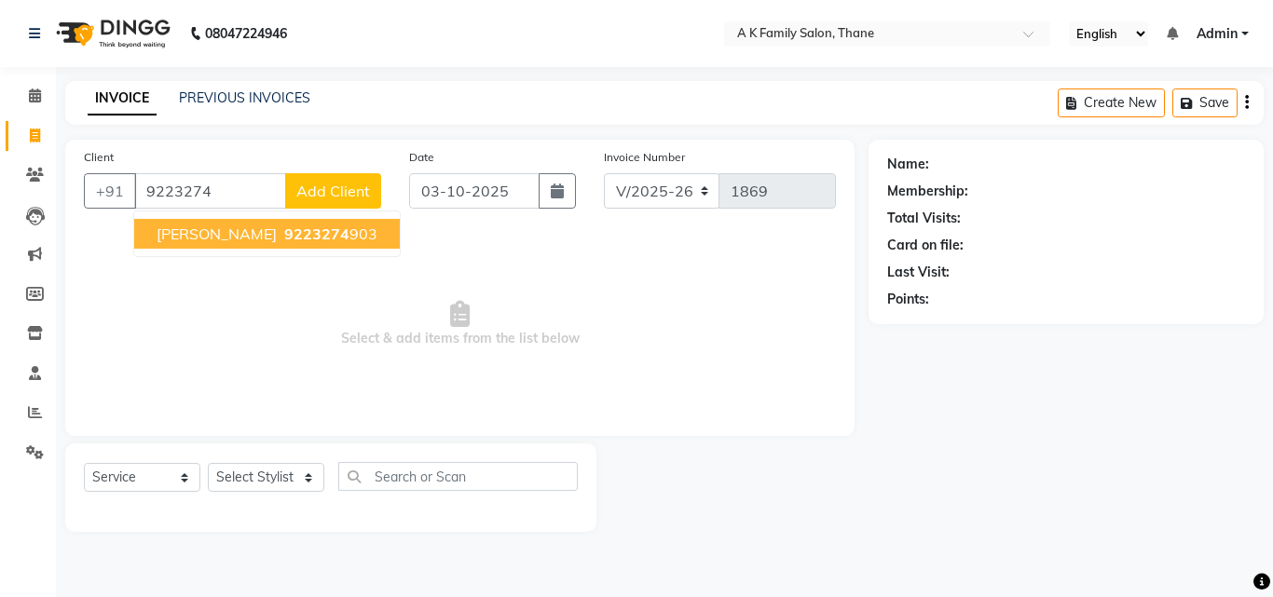
click at [284, 232] on span "9223274" at bounding box center [316, 234] width 65 height 19
type input "9223274903"
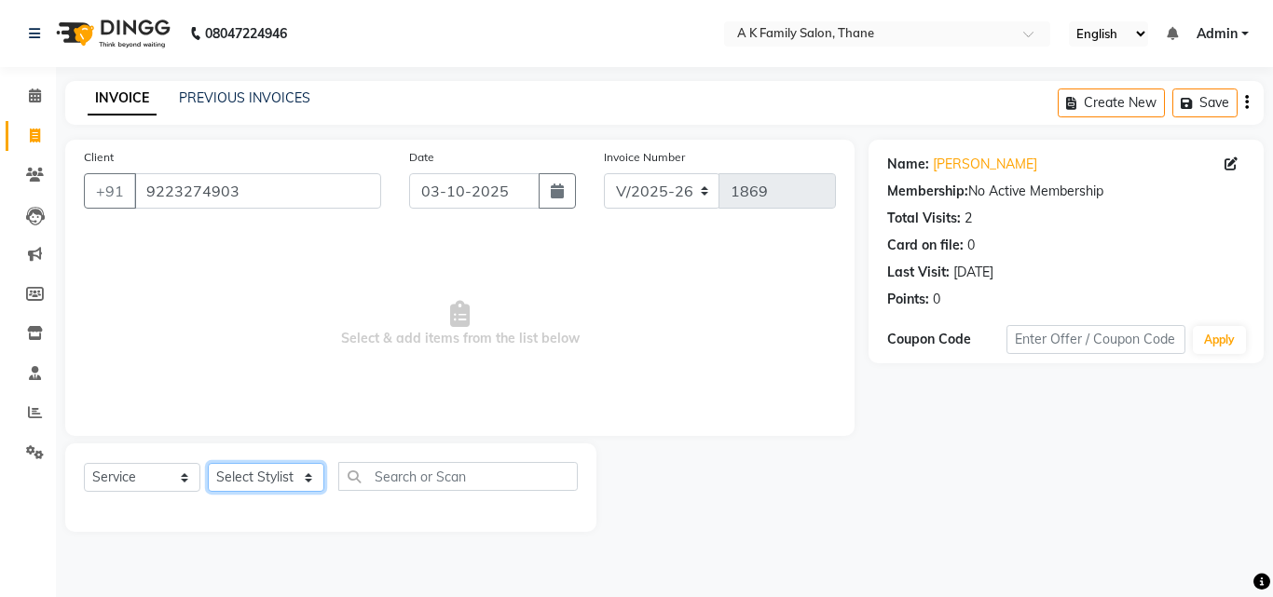
click at [228, 470] on select "Select Stylist [PERSON_NAME] [PERSON_NAME] pooja [PERSON_NAME]" at bounding box center [266, 477] width 116 height 29
select select "52627"
click at [208, 463] on select "Select Stylist [PERSON_NAME] [PERSON_NAME] pooja [PERSON_NAME]" at bounding box center [266, 477] width 116 height 29
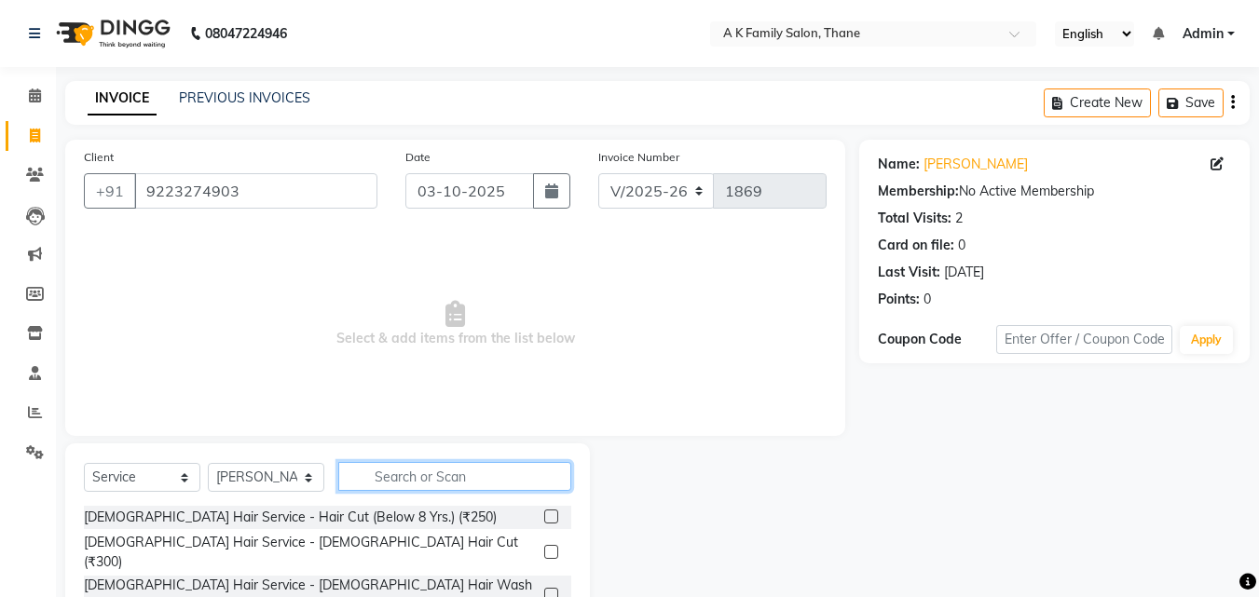
click at [358, 483] on input "text" at bounding box center [454, 476] width 233 height 29
click at [447, 474] on input "text" at bounding box center [454, 476] width 233 height 29
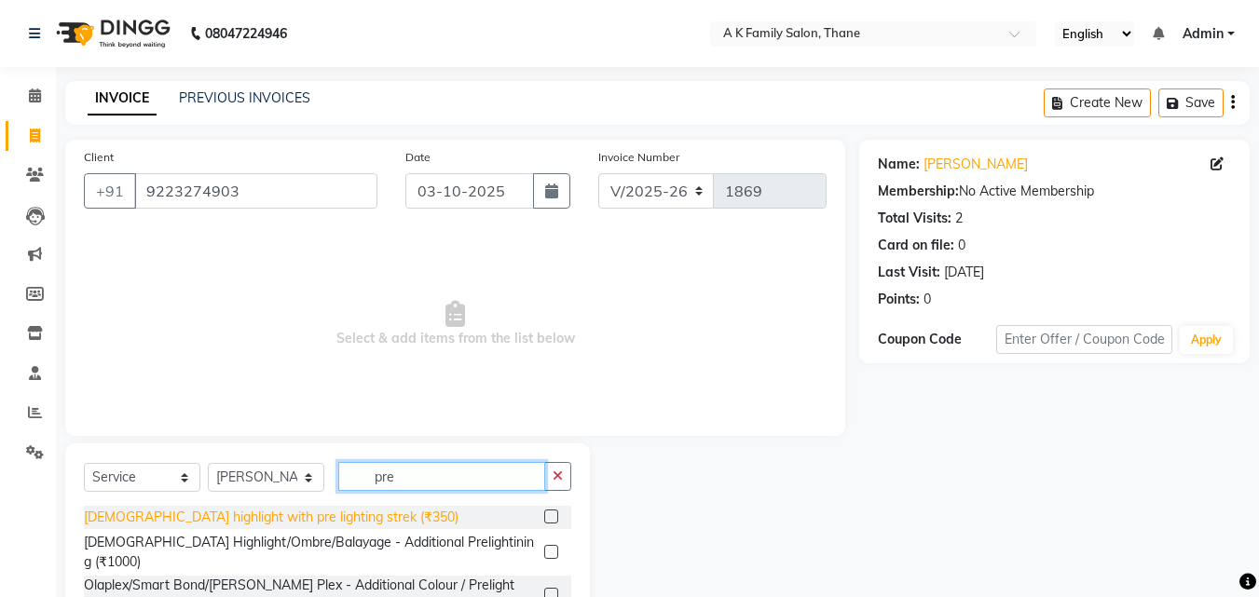
type input "pre"
click at [313, 509] on div "[DEMOGRAPHIC_DATA] highlight with pre lighting strek (₹350)" at bounding box center [271, 518] width 375 height 20
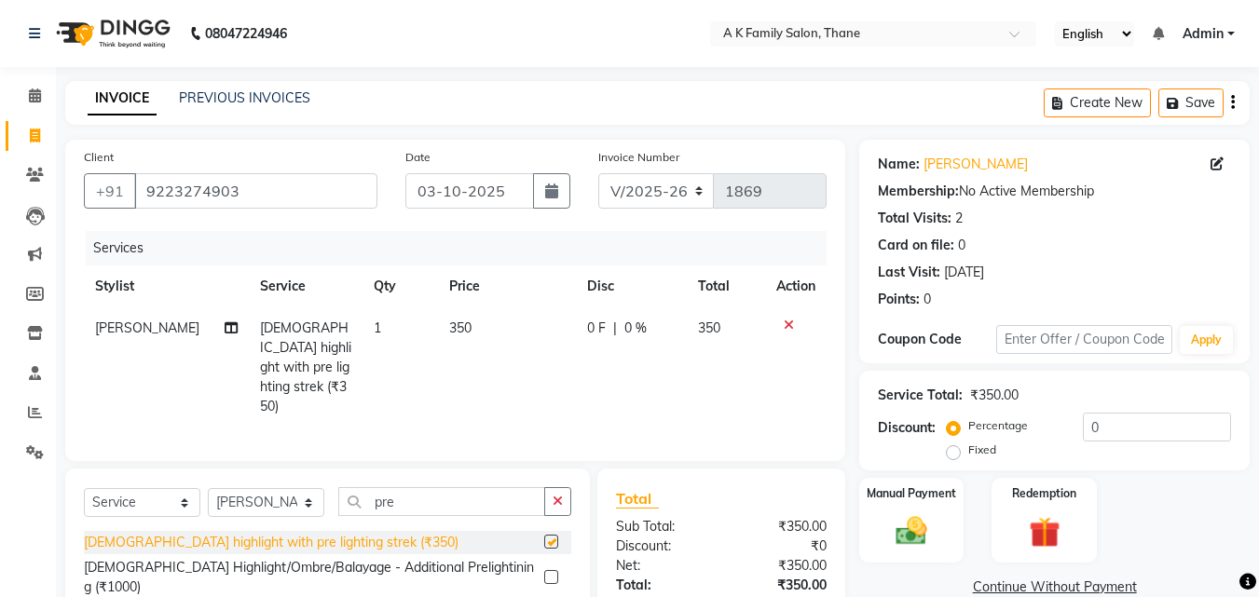
checkbox input "false"
click at [567, 334] on td "350" at bounding box center [507, 367] width 138 height 120
select select "52627"
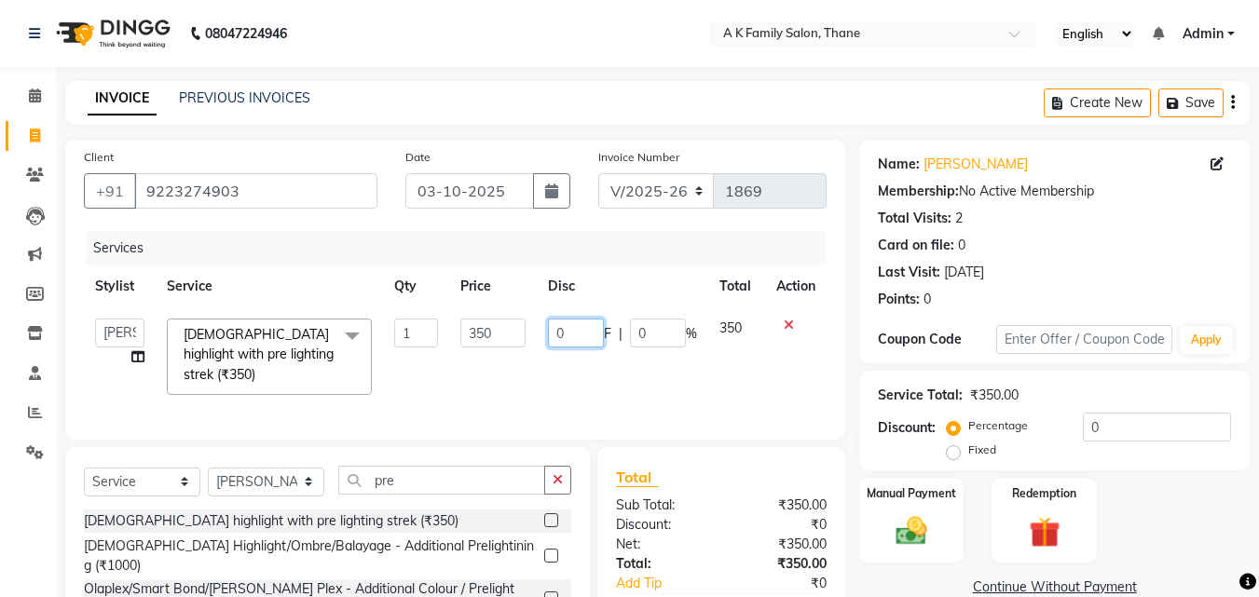
click at [567, 334] on input "0" at bounding box center [576, 333] width 56 height 29
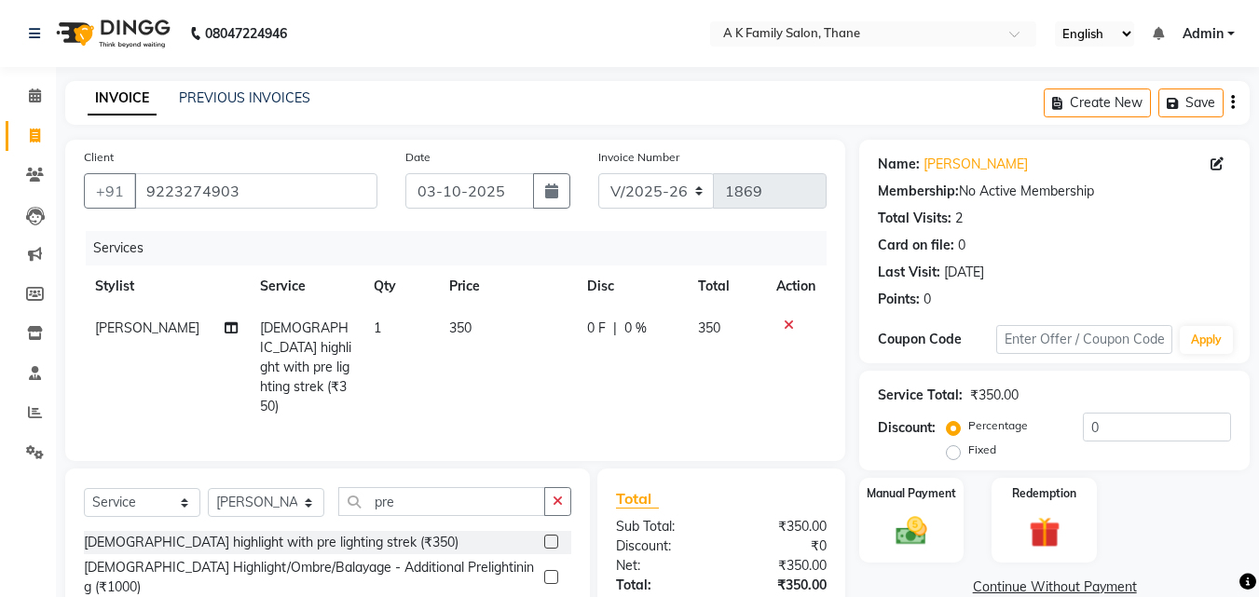
click at [413, 322] on td "1" at bounding box center [399, 367] width 75 height 120
select select "52627"
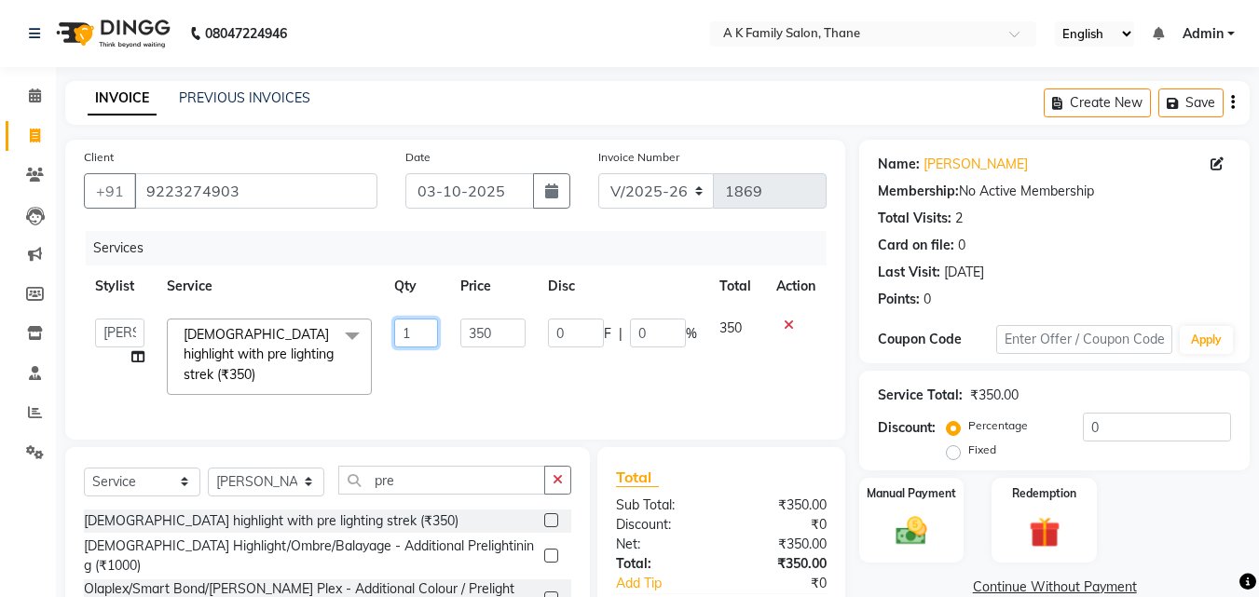
click at [413, 322] on input "1" at bounding box center [416, 333] width 45 height 29
type input "11"
click at [421, 380] on td "11" at bounding box center [416, 356] width 67 height 99
select select "52627"
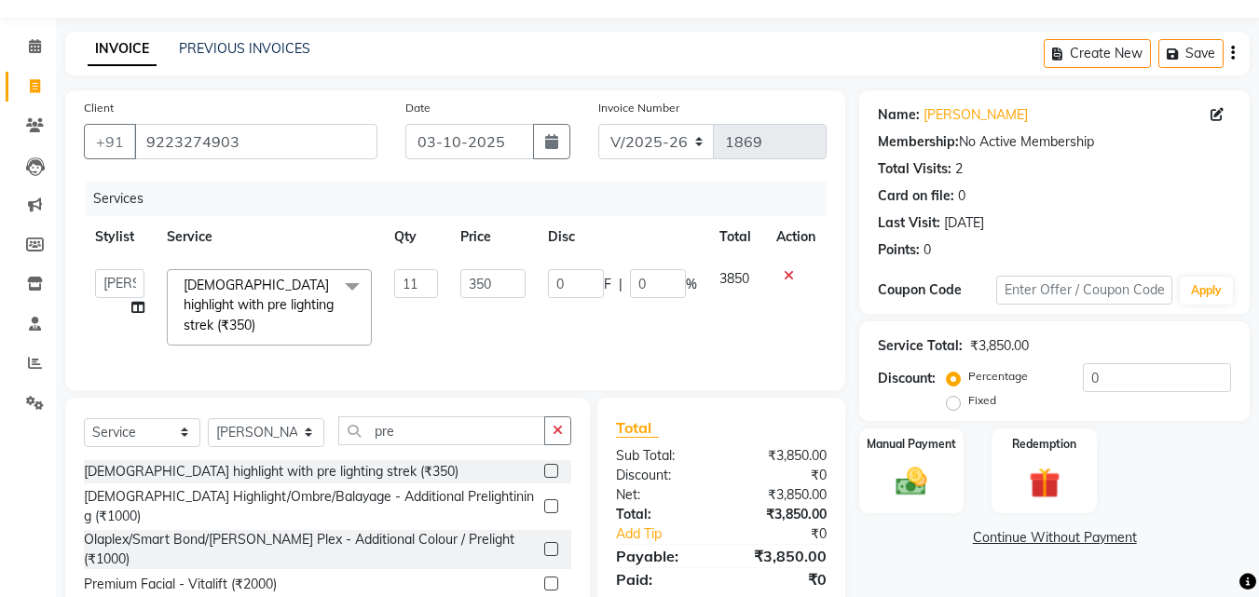
scroll to position [93, 0]
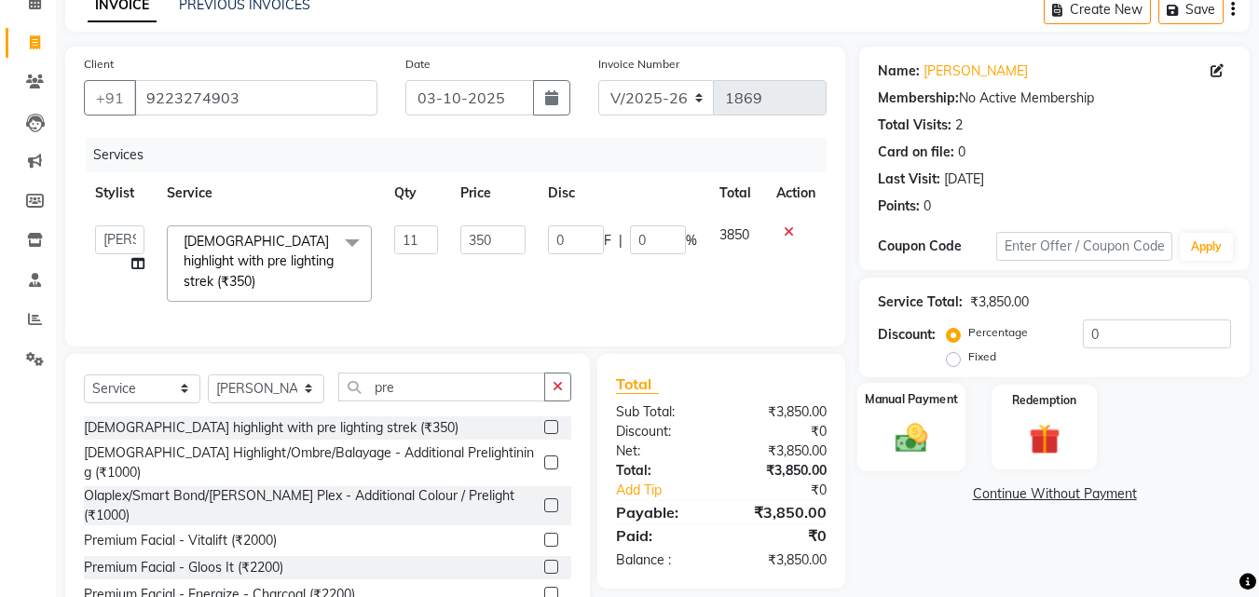
click at [906, 445] on img at bounding box center [911, 437] width 52 height 37
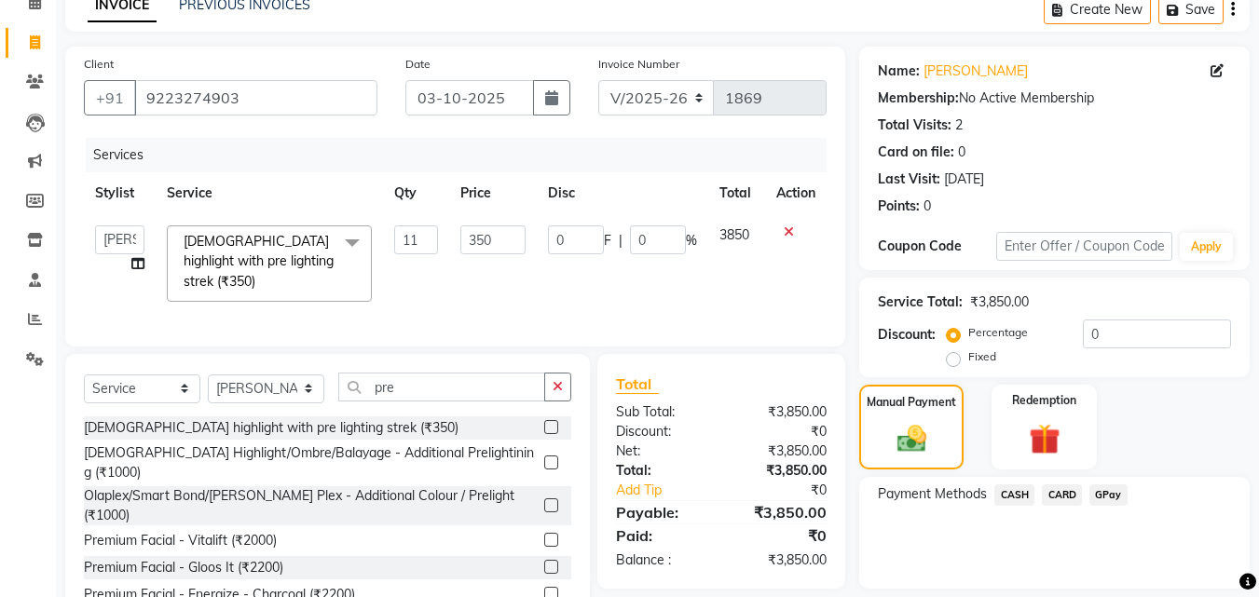
click at [1098, 486] on span "GPay" at bounding box center [1108, 494] width 38 height 21
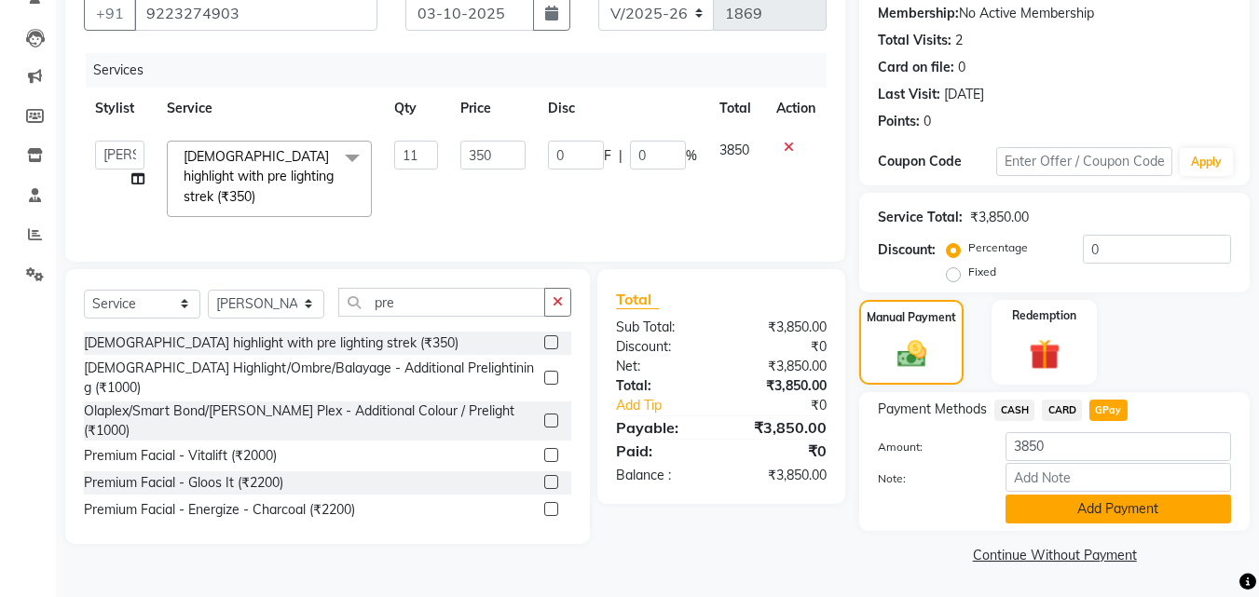
click at [1109, 498] on button "Add Payment" at bounding box center [1117, 509] width 225 height 29
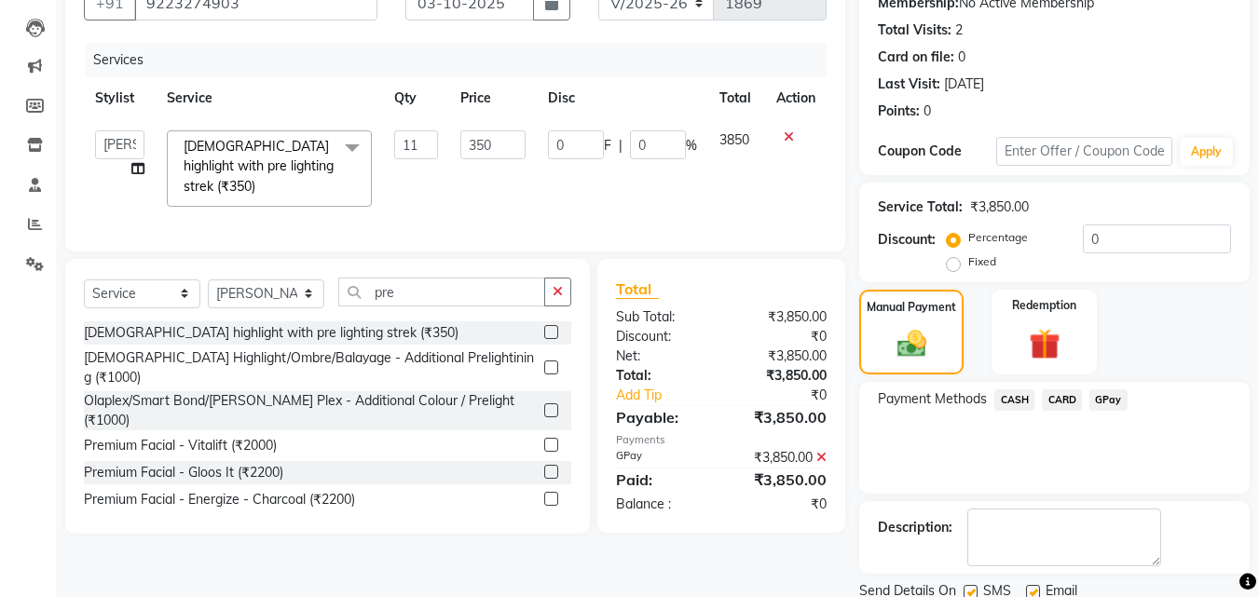
scroll to position [256, 0]
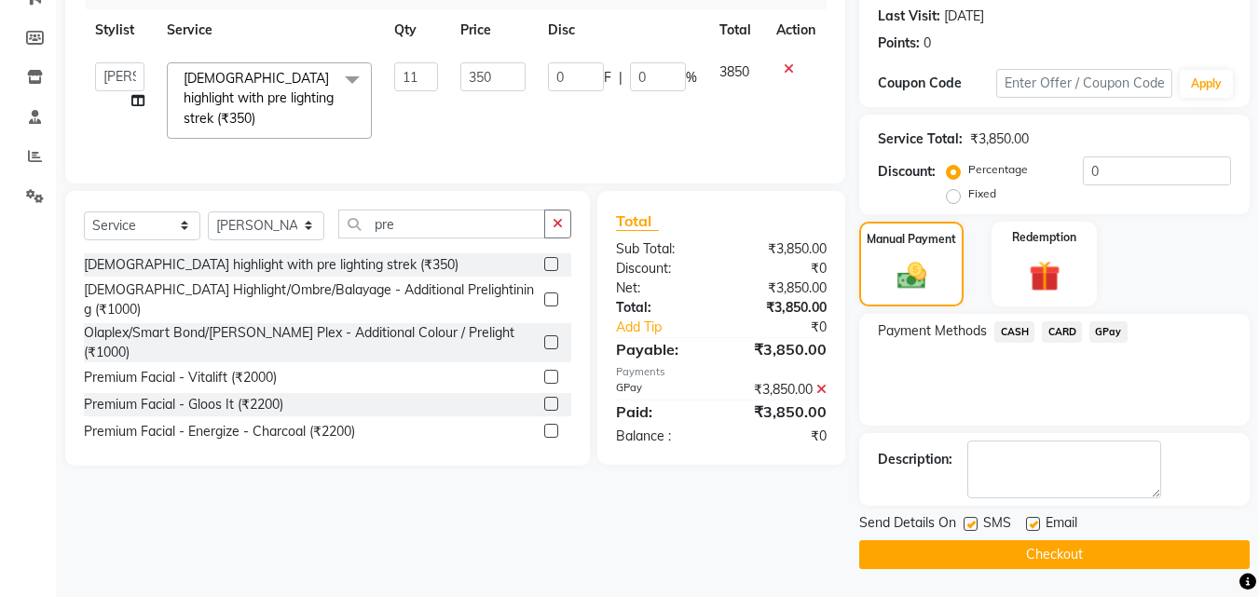
click at [1100, 544] on button "Checkout" at bounding box center [1054, 554] width 390 height 29
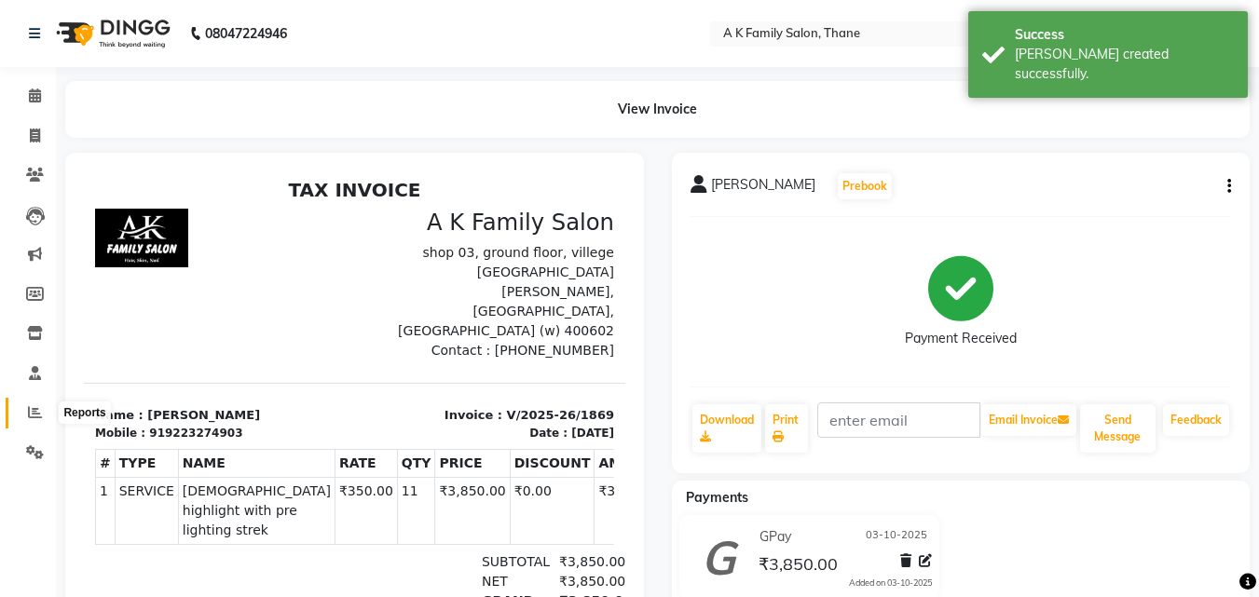
click at [34, 416] on icon at bounding box center [35, 412] width 14 height 14
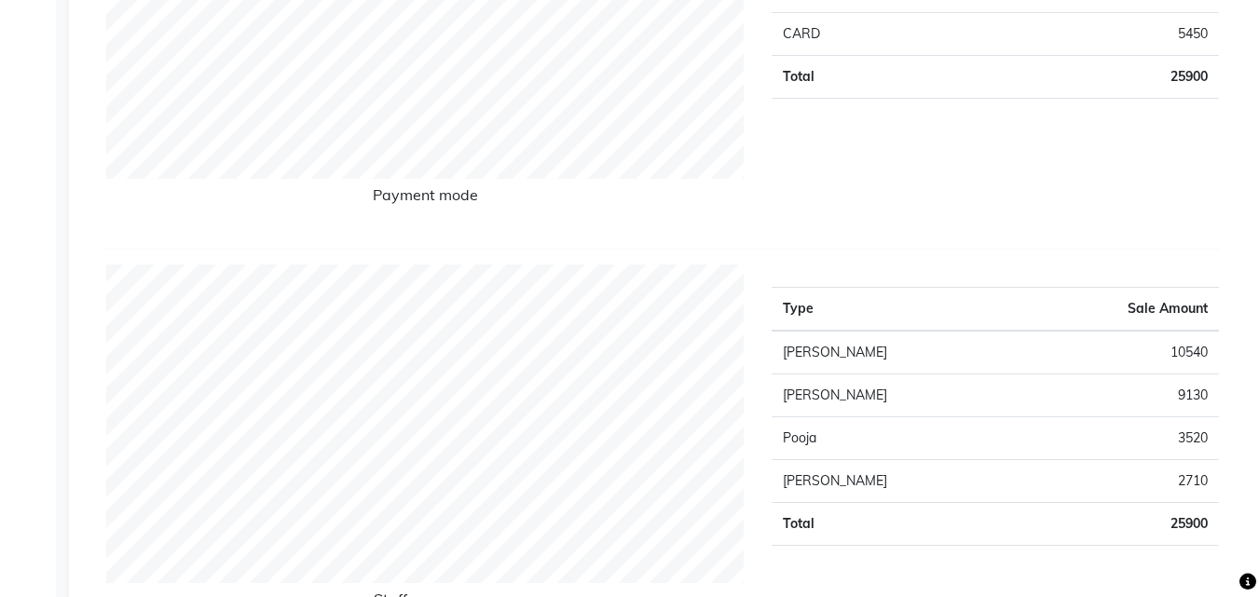
scroll to position [559, 0]
